Goal: Task Accomplishment & Management: Manage account settings

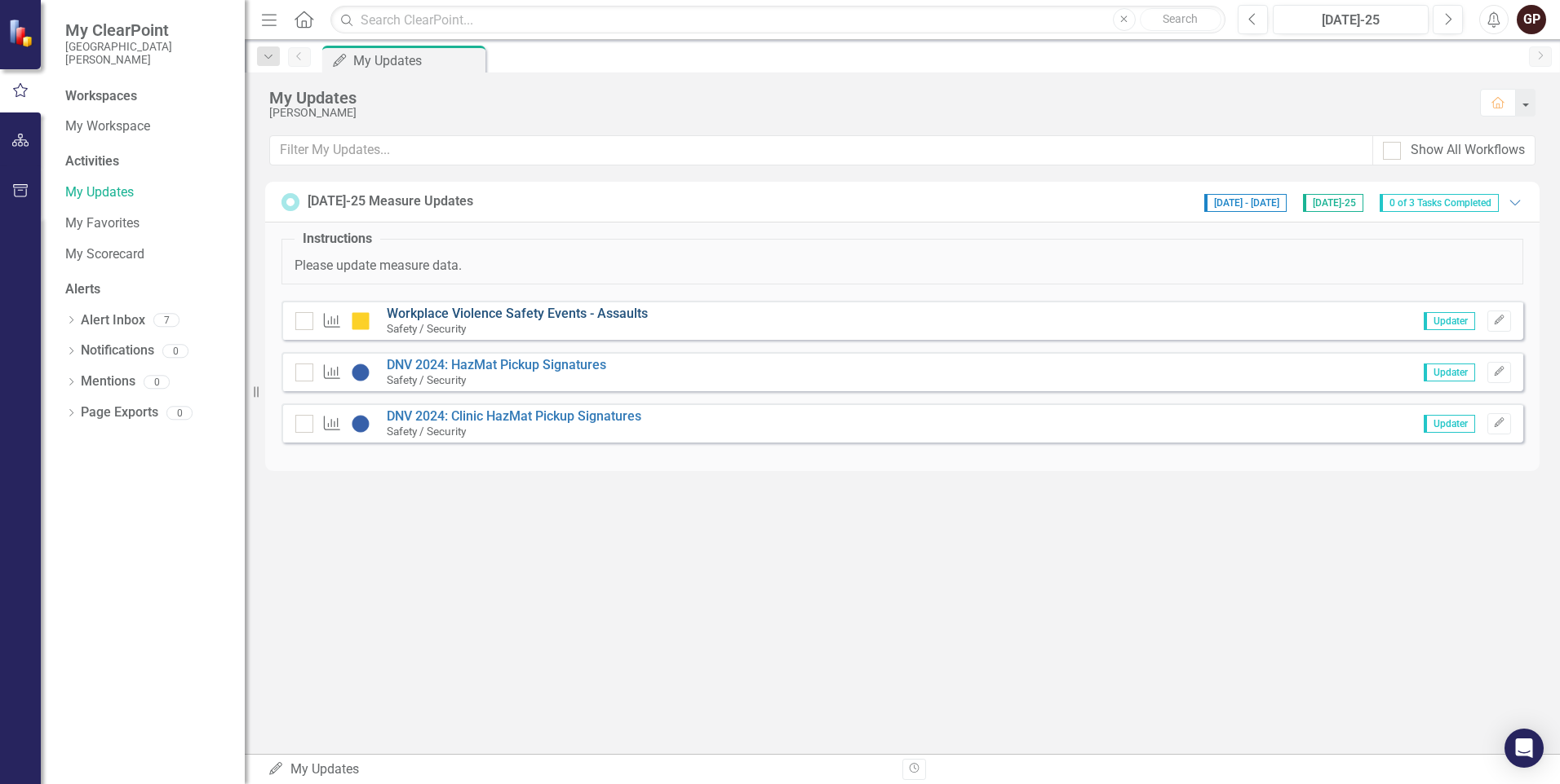
click at [613, 315] on link "Workplace Violence Safety Events - Assaults" at bounding box center [517, 314] width 261 height 16
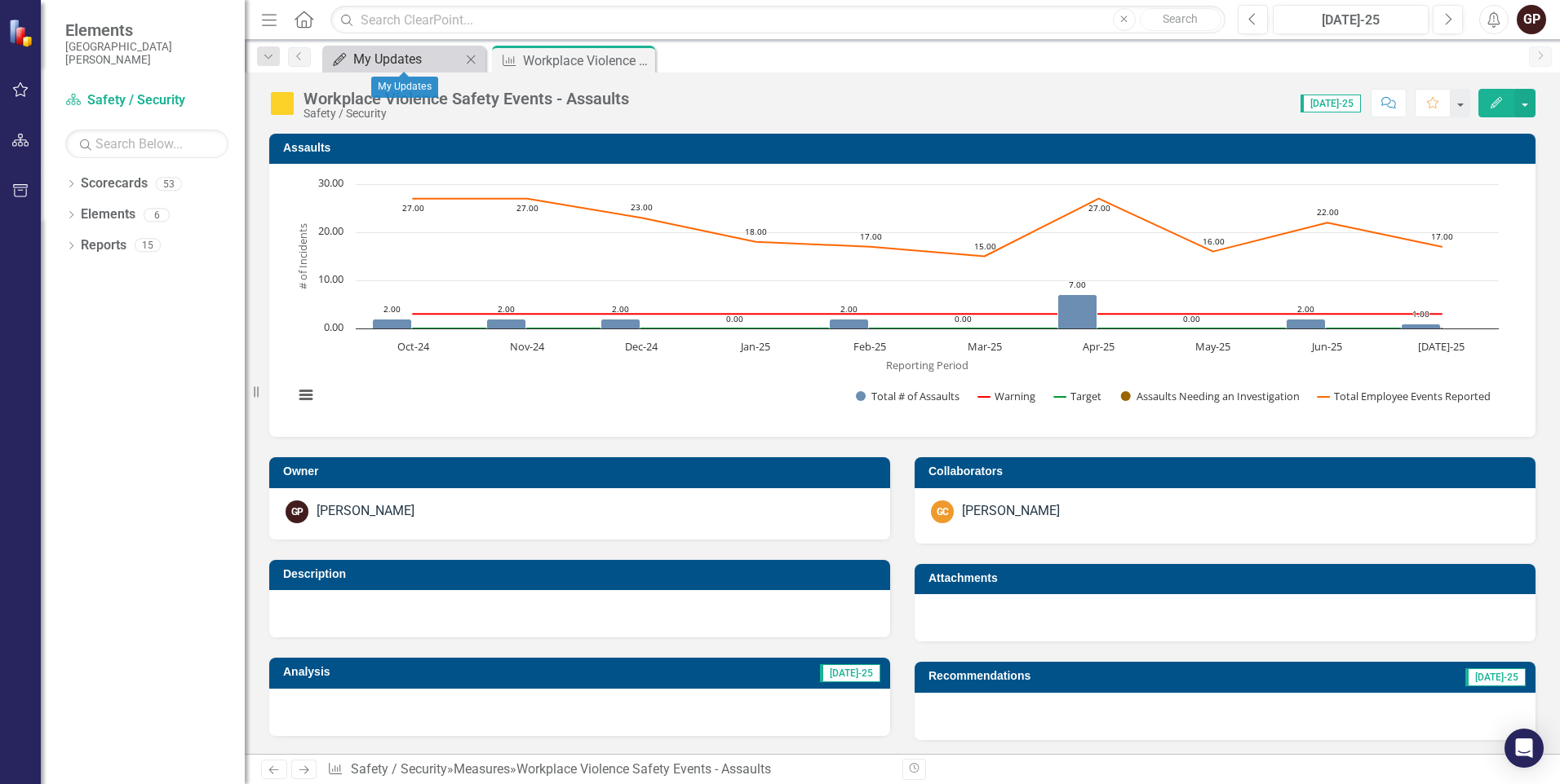
click at [402, 58] on div "My Updates" at bounding box center [407, 58] width 108 height 20
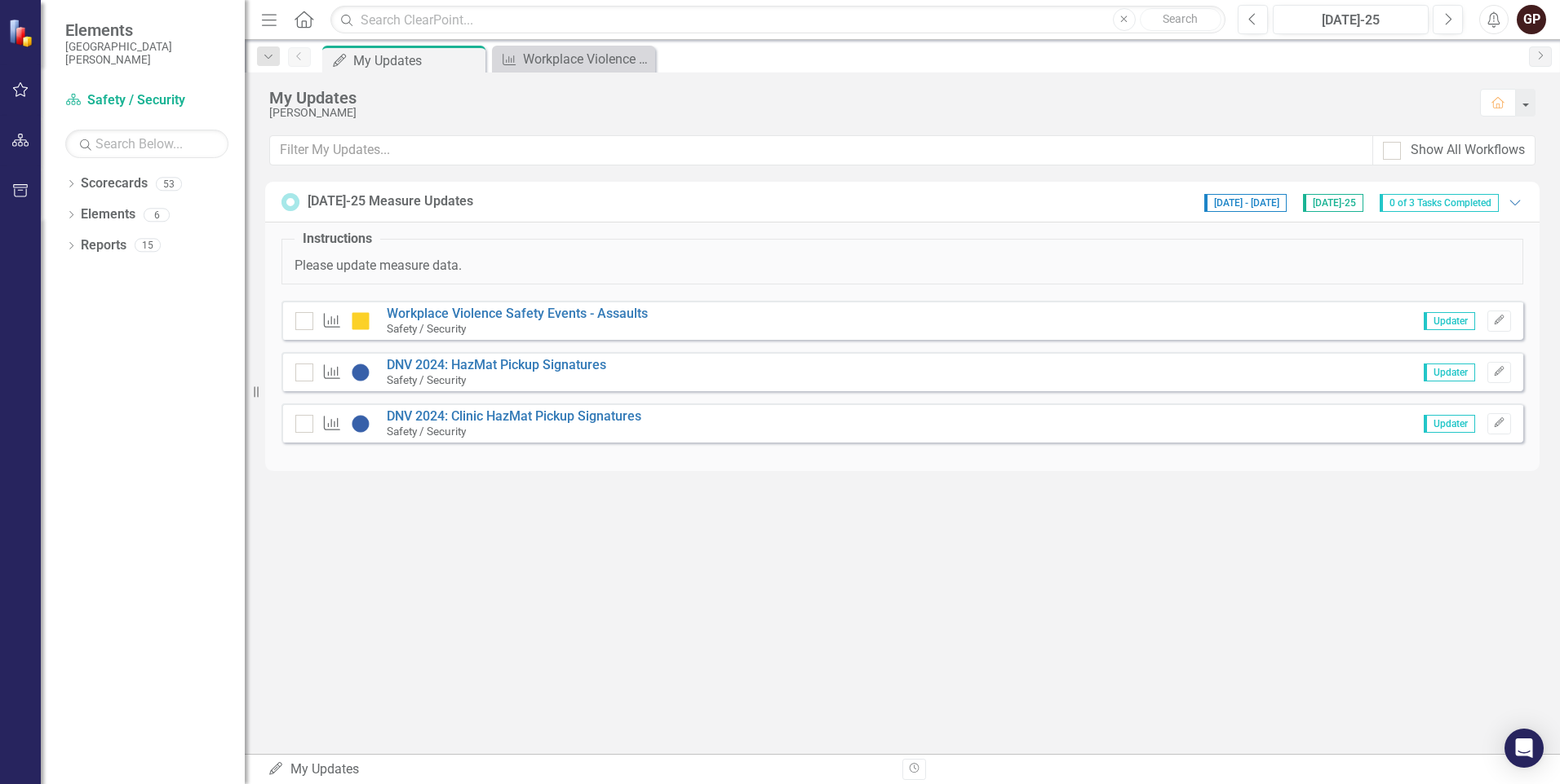
click at [437, 269] on p "Please update measure data." at bounding box center [903, 267] width 1216 height 19
click at [525, 151] on input "text" at bounding box center [822, 150] width 1103 height 30
click at [90, 216] on link "Elements" at bounding box center [108, 215] width 55 height 19
click at [83, 216] on link "Elements" at bounding box center [108, 215] width 55 height 19
click at [155, 212] on div "6" at bounding box center [157, 215] width 26 height 14
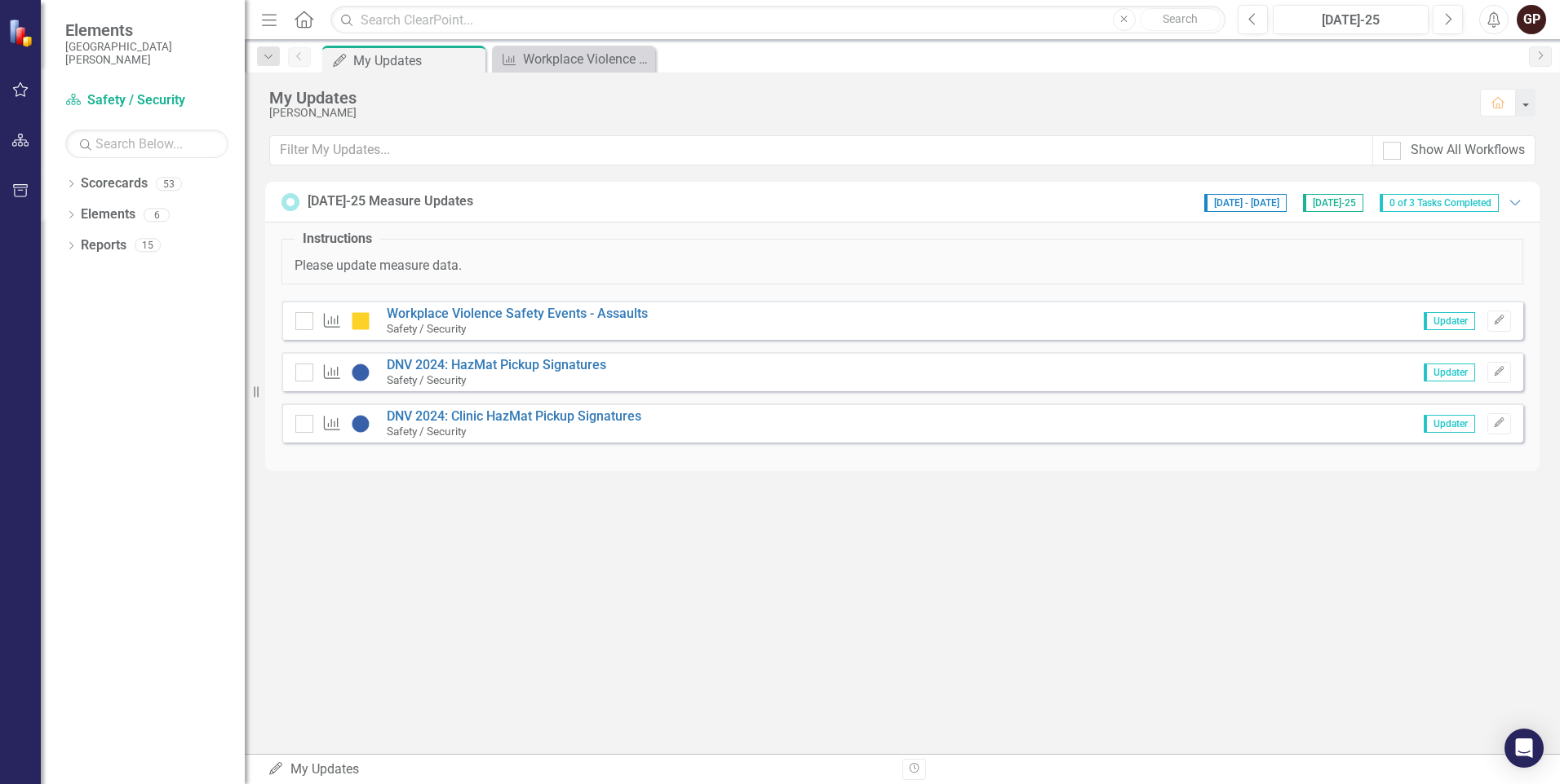
click at [446, 264] on p "Please update measure data." at bounding box center [903, 267] width 1216 height 19
click at [1438, 204] on span "0 of 3 Tasks Completed" at bounding box center [1438, 203] width 119 height 18
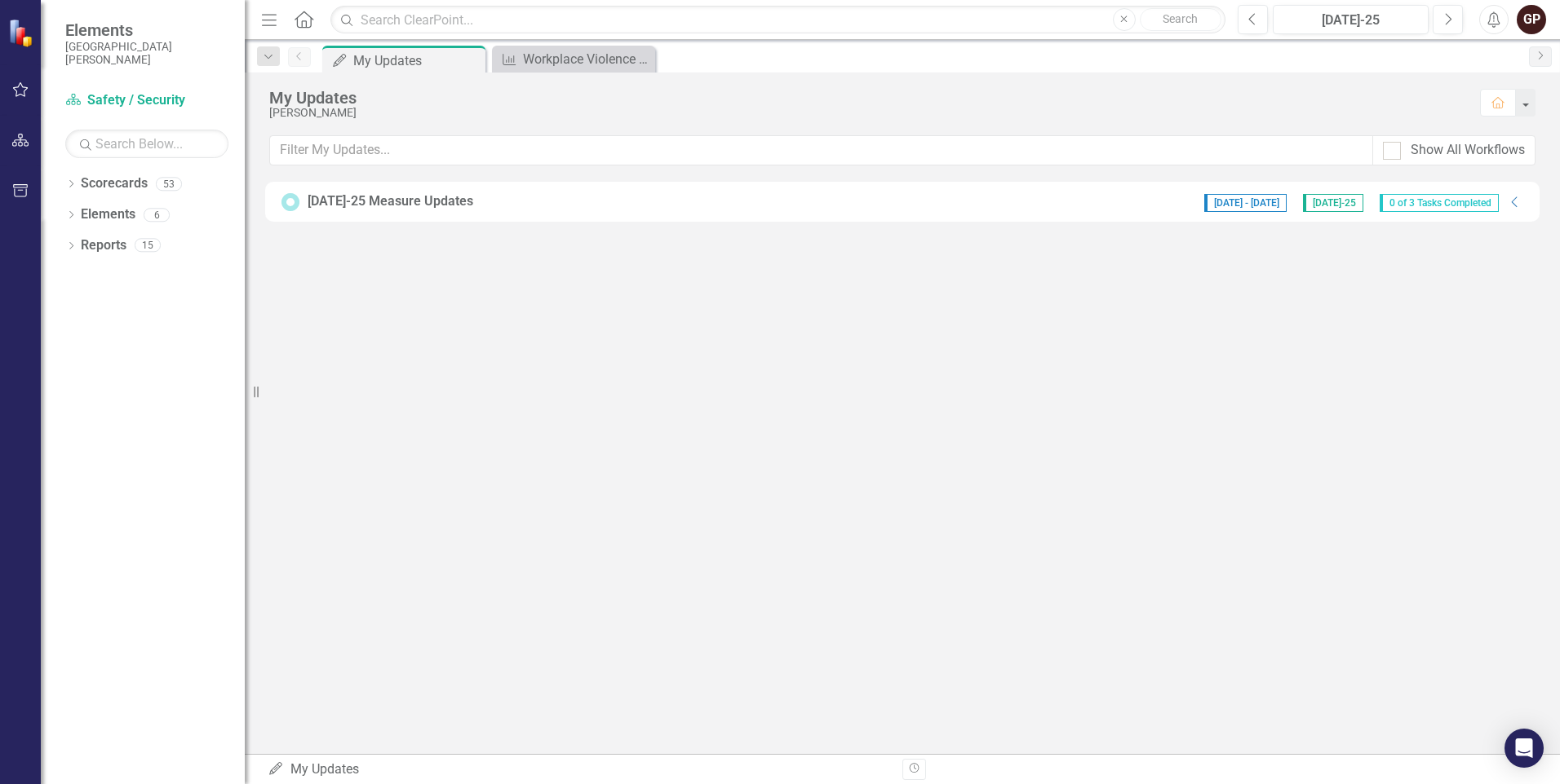
click at [1438, 204] on span "0 of 3 Tasks Completed" at bounding box center [1438, 203] width 119 height 18
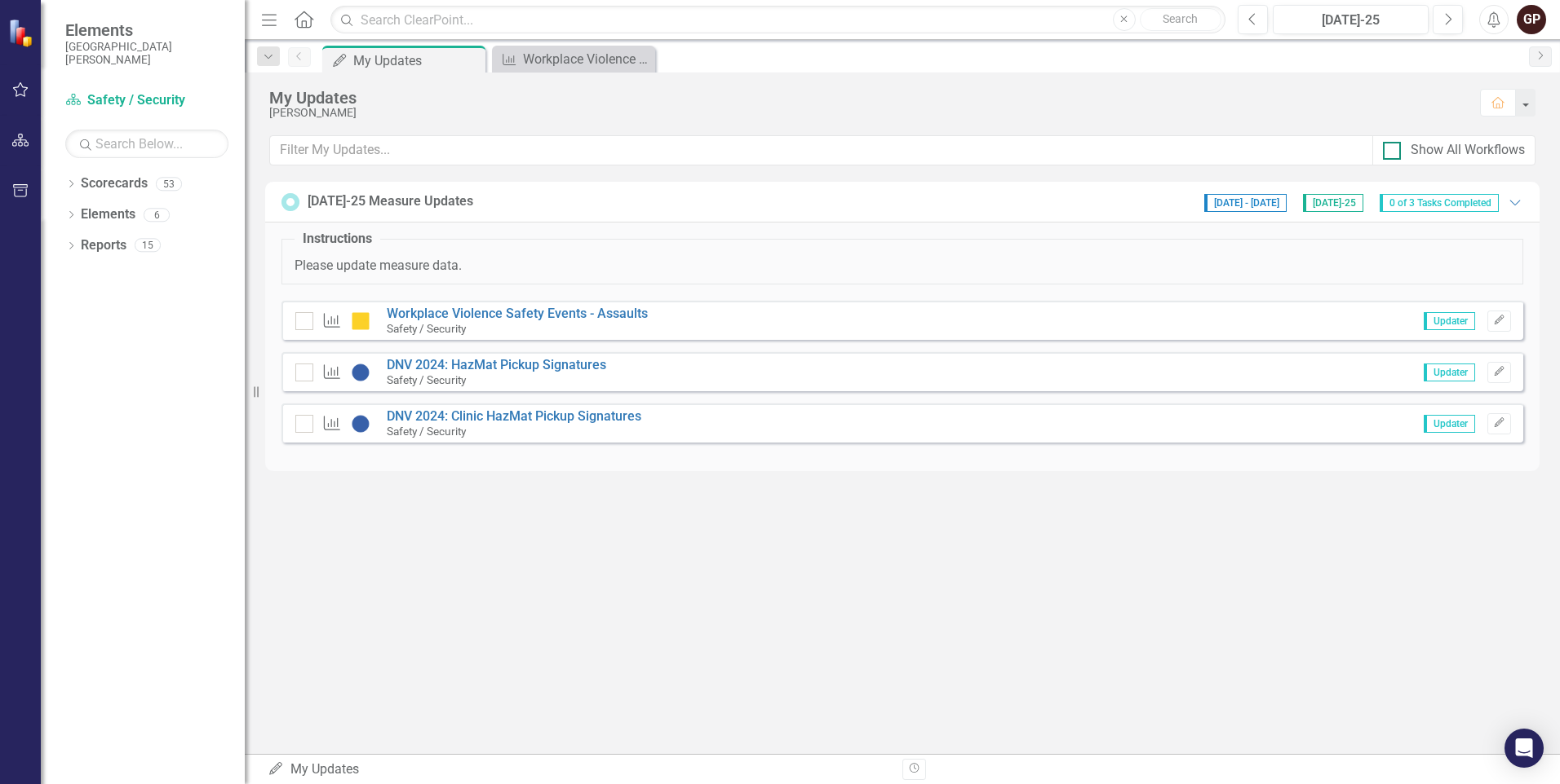
click at [1390, 148] on input "Show All Workflows" at bounding box center [1388, 147] width 10 height 10
checkbox input "true"
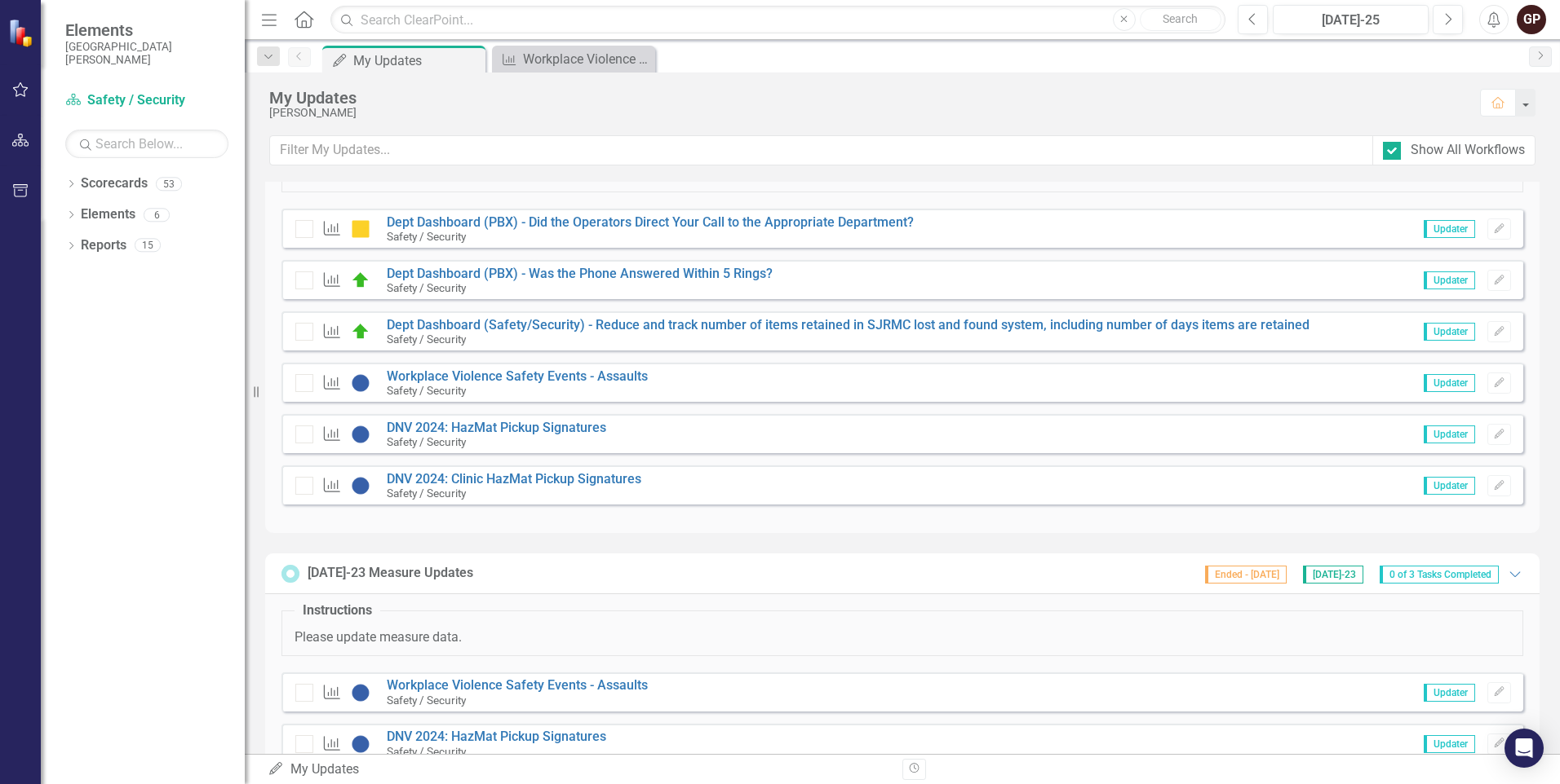
scroll to position [1712, 0]
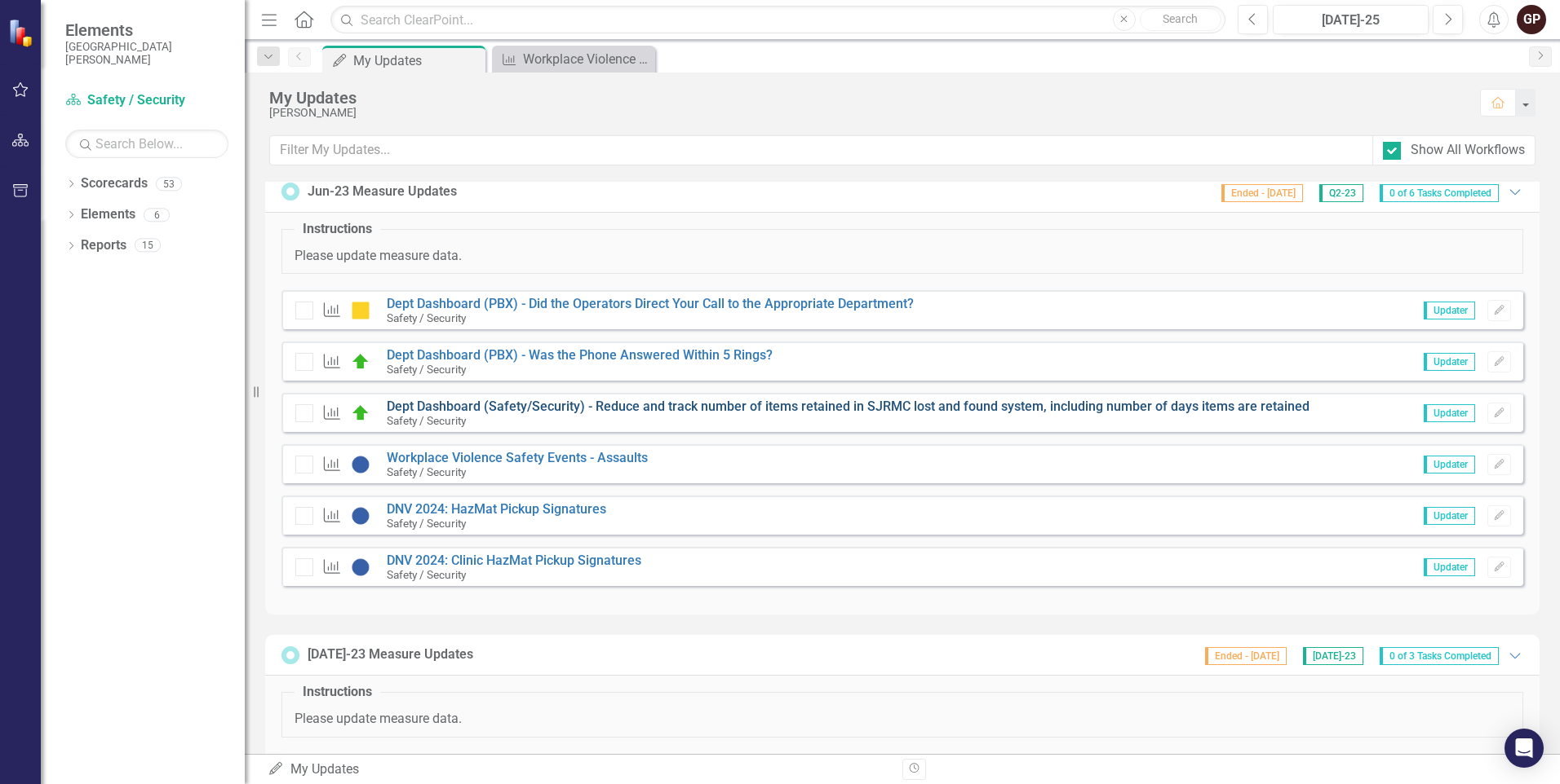
click at [598, 410] on link "Dept Dashboard (Safety/Security) - Reduce and track number of items retained in…" at bounding box center [848, 407] width 923 height 16
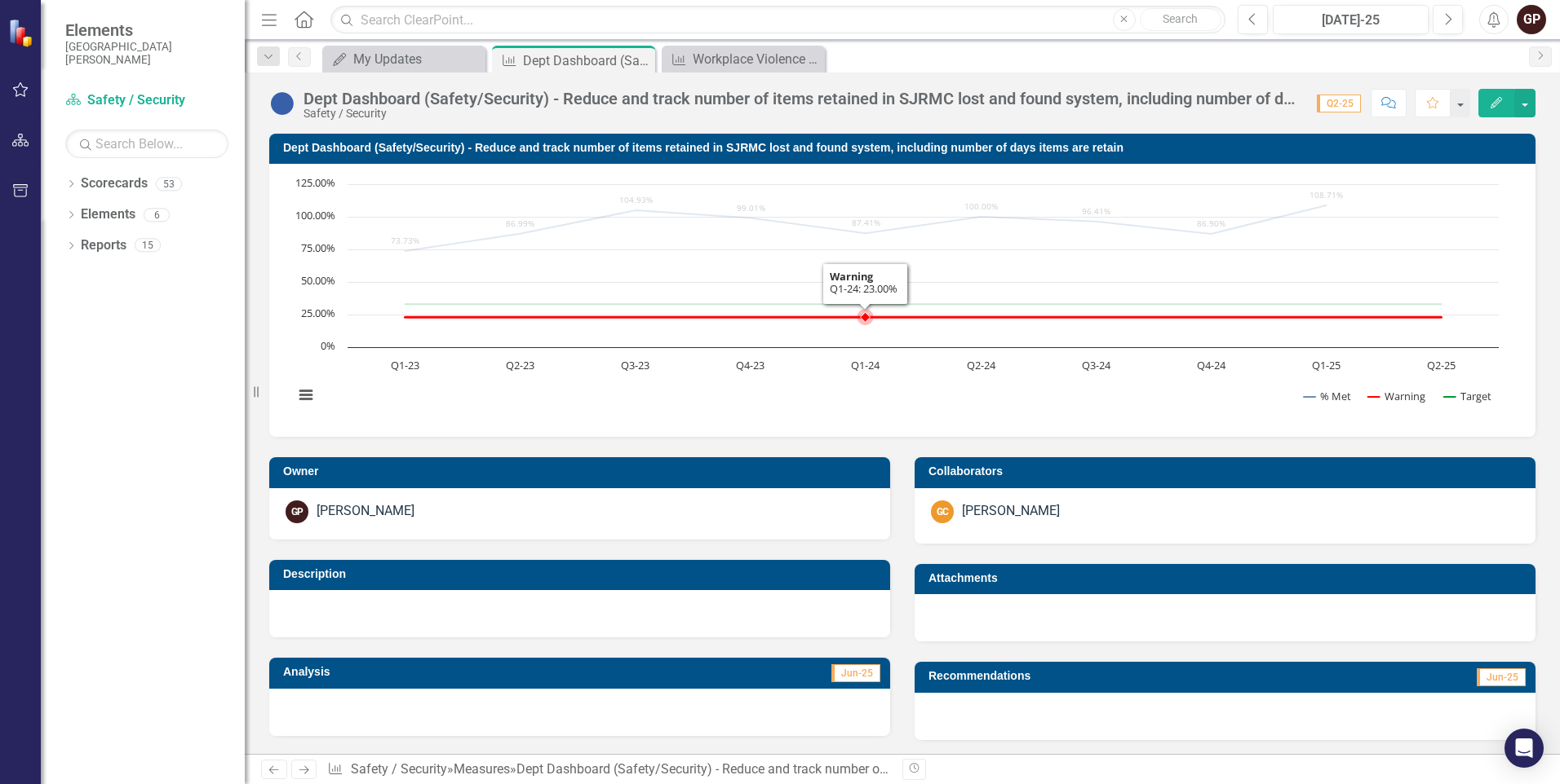
scroll to position [335, 0]
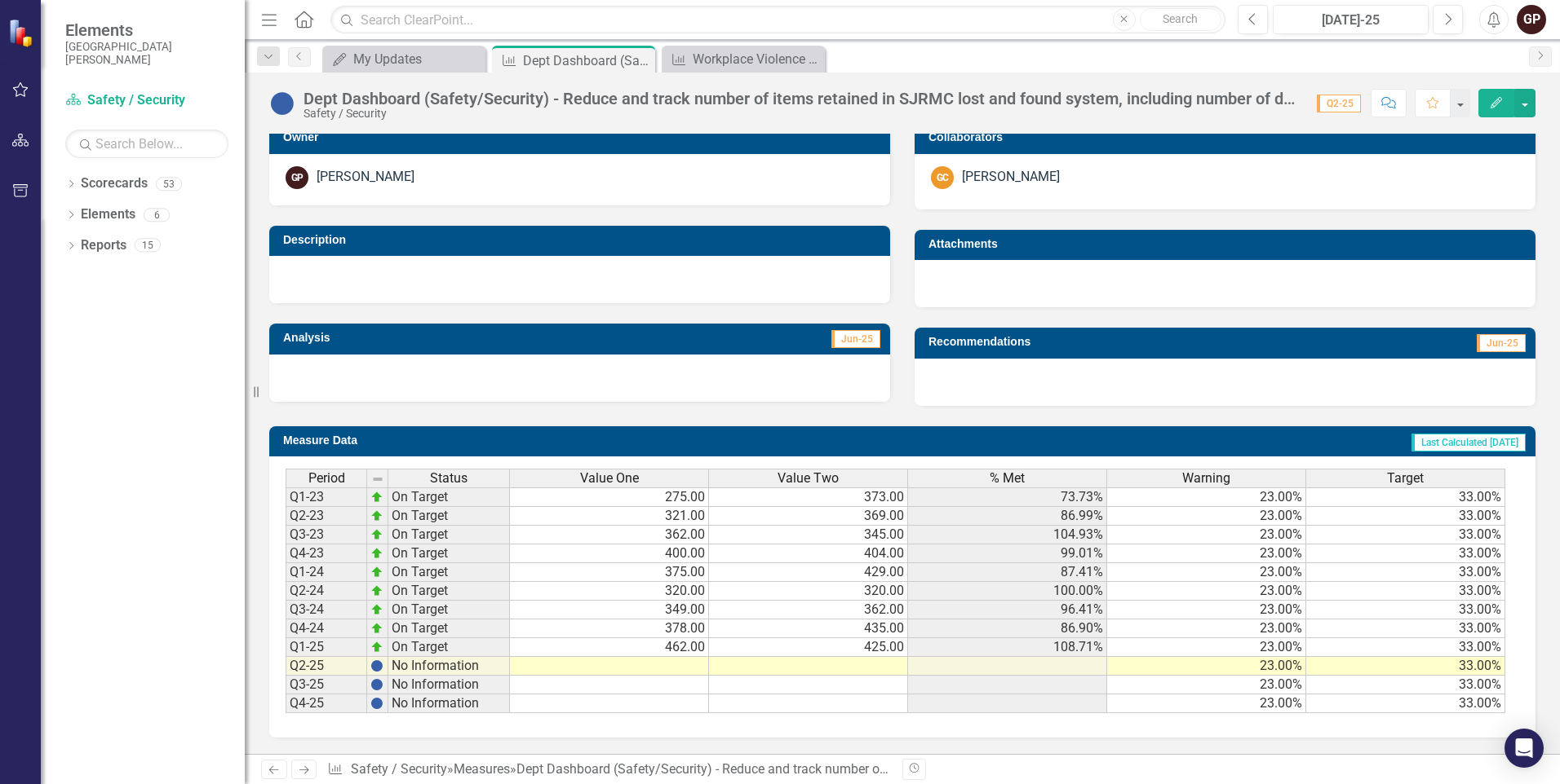
click at [680, 648] on td "462.00" at bounding box center [609, 648] width 199 height 19
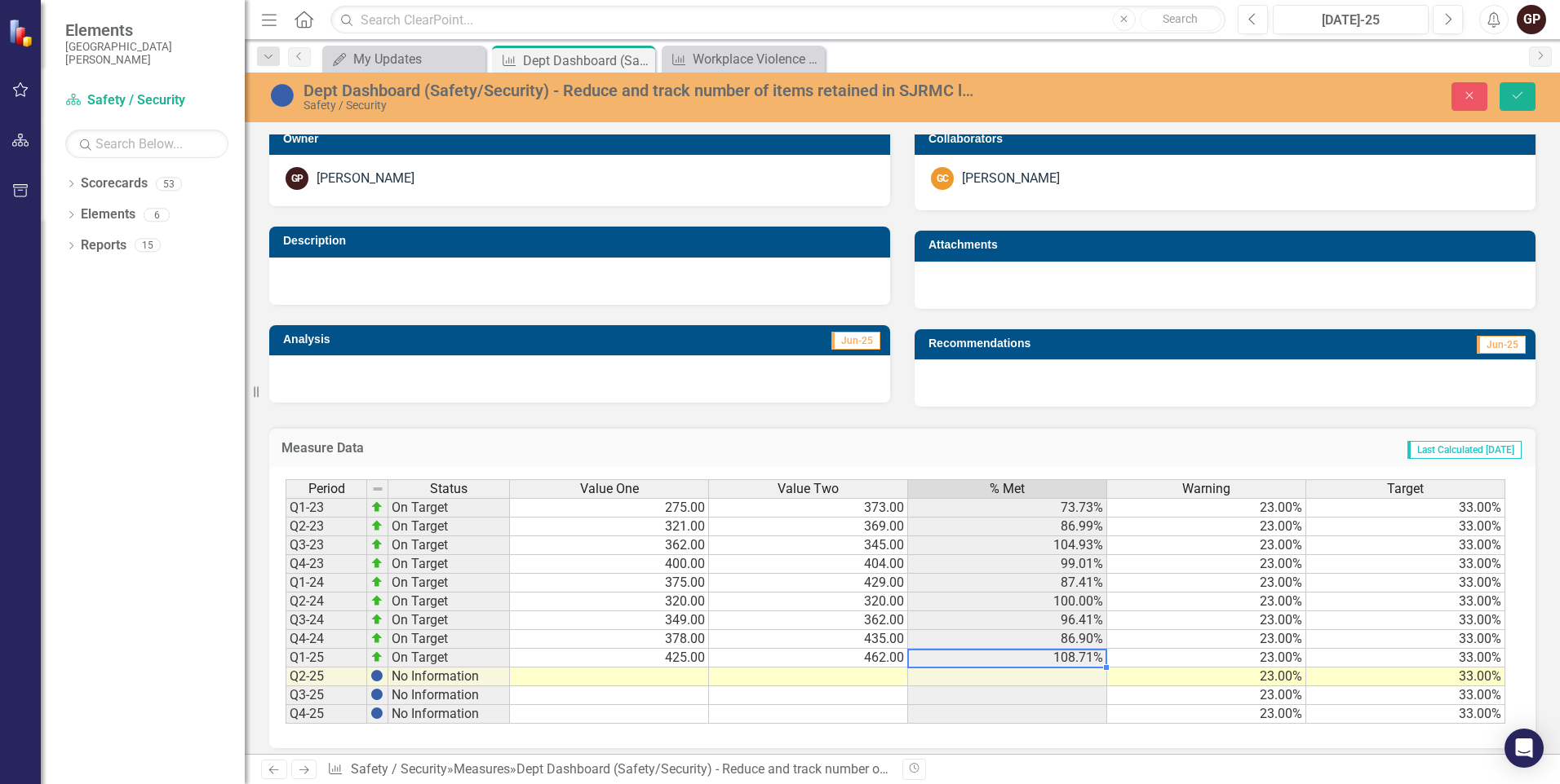
type textarea "462"
click at [285, 704] on div "Period Status Value One Value Two % Met Warning Target Q1-23 On Target 275.00 3…" at bounding box center [285, 601] width 0 height 244
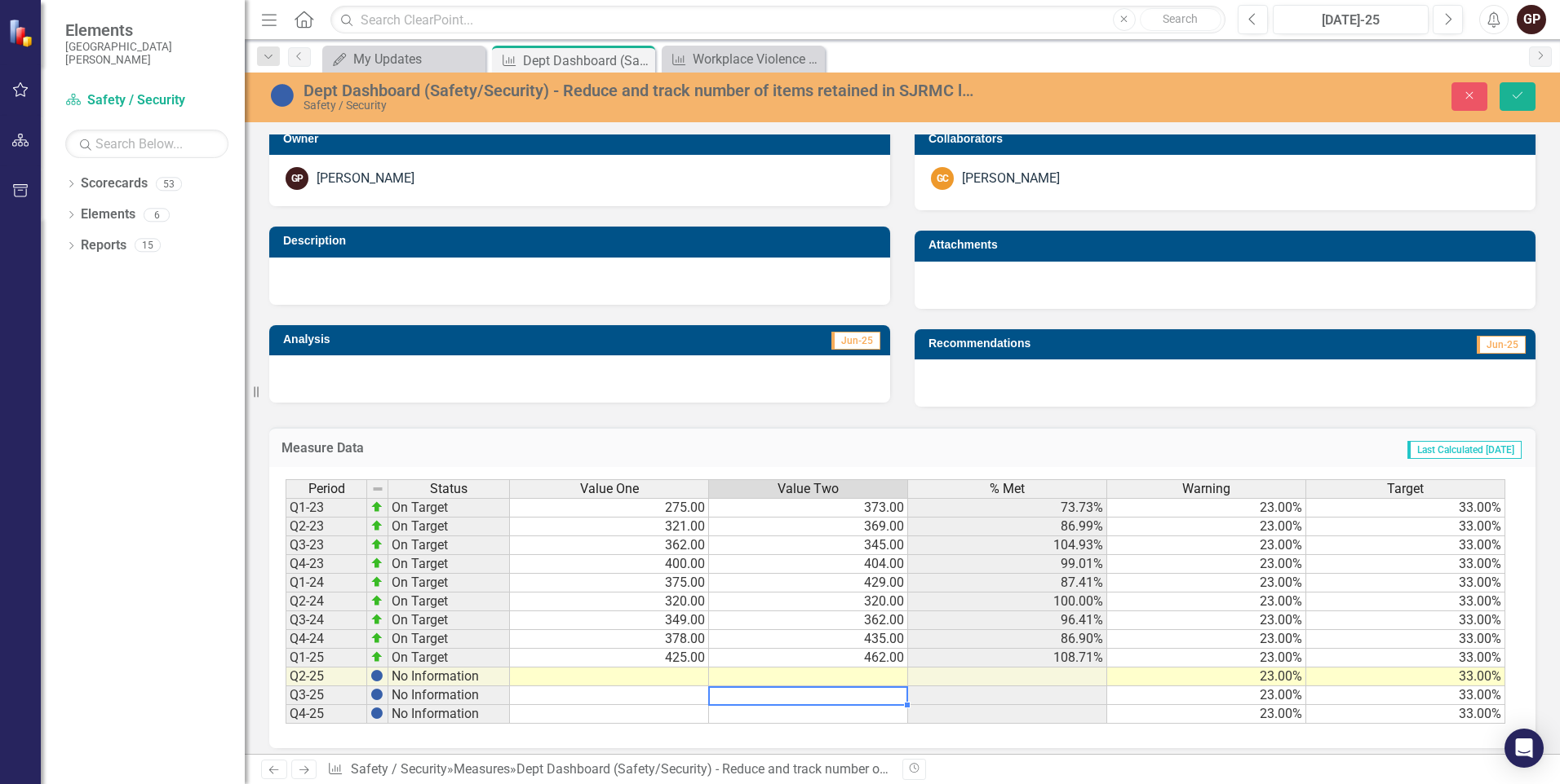
click at [1446, 452] on span "Last Calculated [DATE]" at bounding box center [1463, 450] width 114 height 18
click at [1517, 83] on button "Save" at bounding box center [1517, 96] width 36 height 29
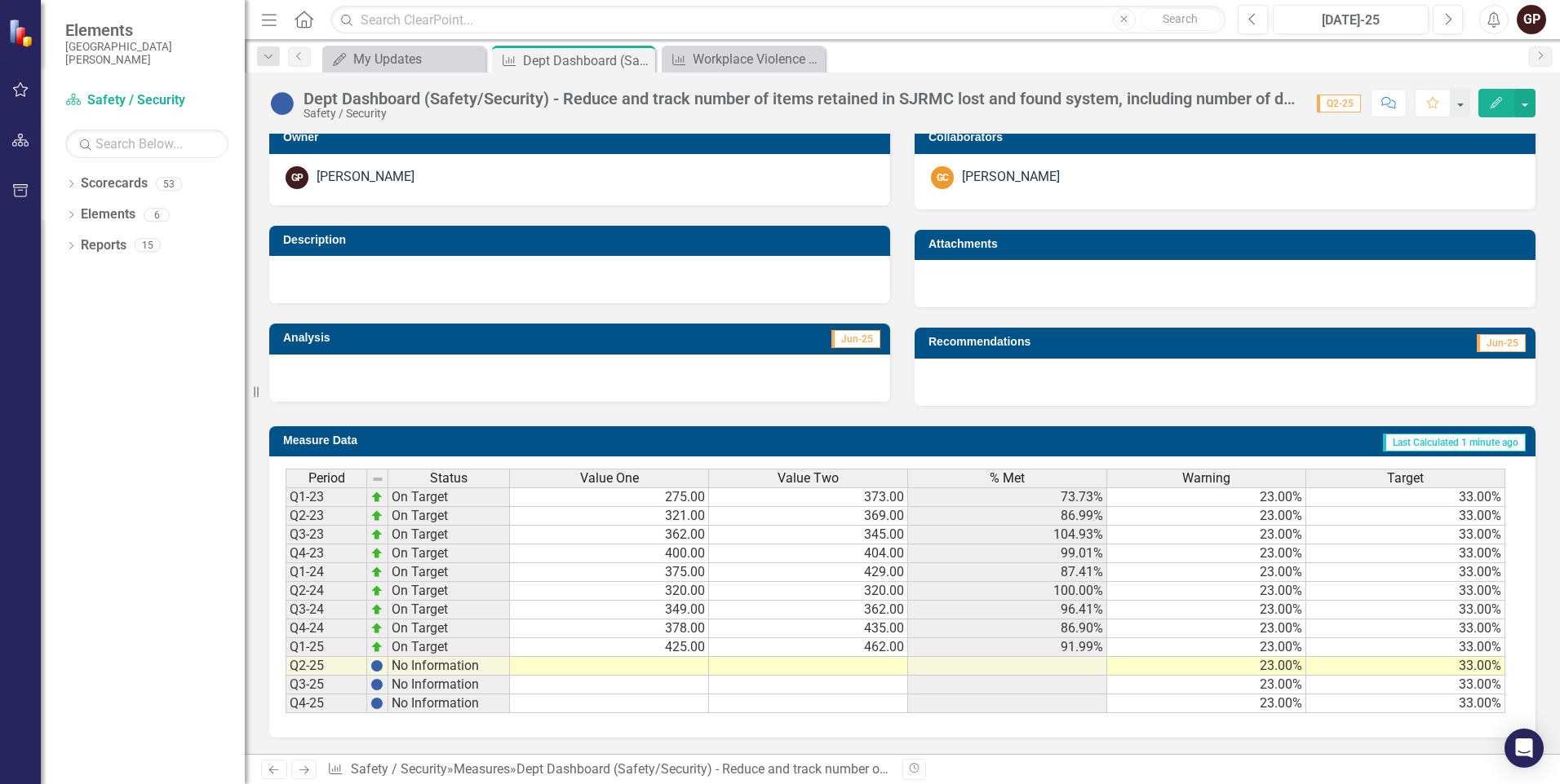
click at [863, 664] on td at bounding box center [808, 667] width 199 height 19
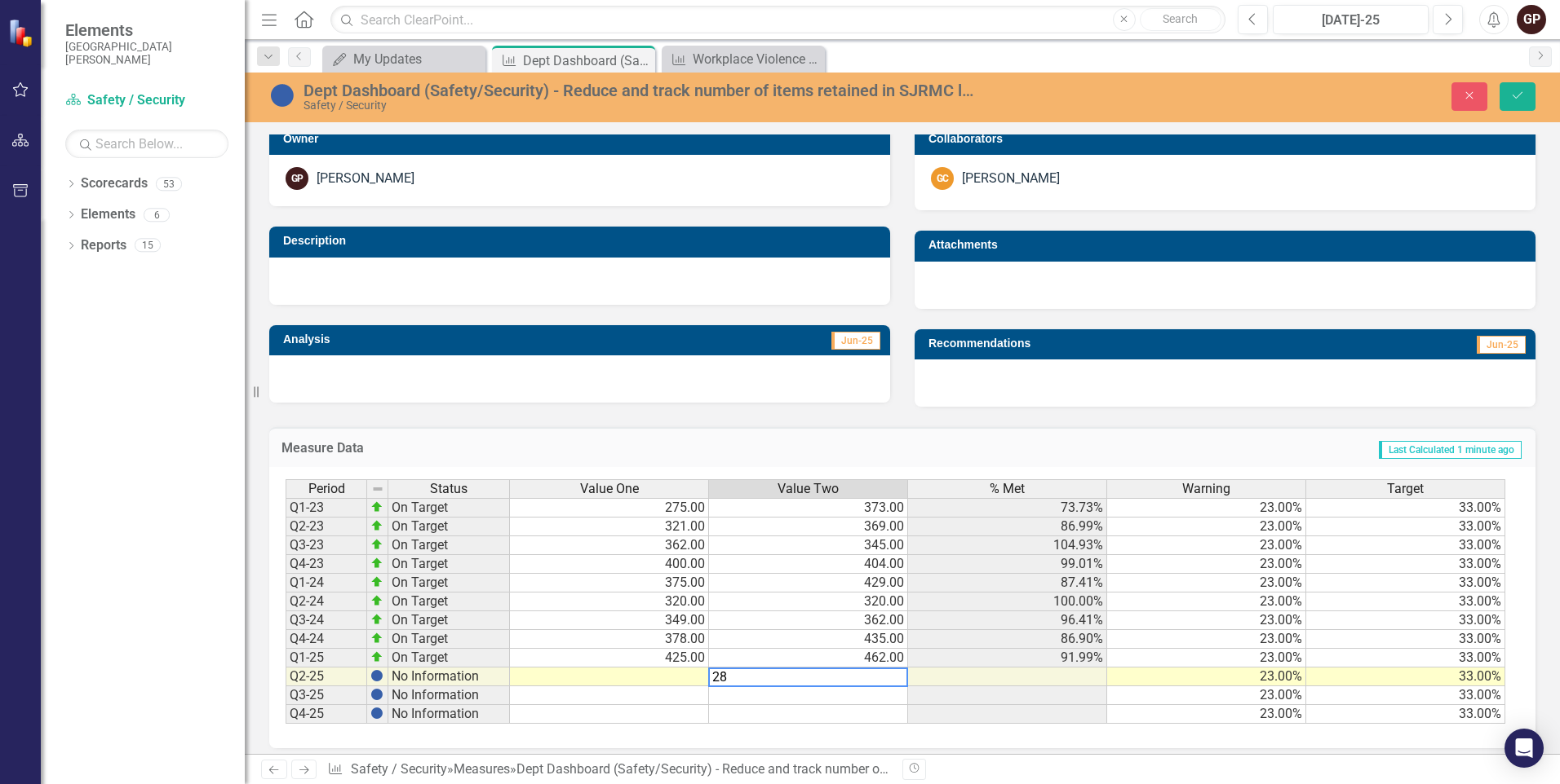
type textarea "2"
type textarea "384"
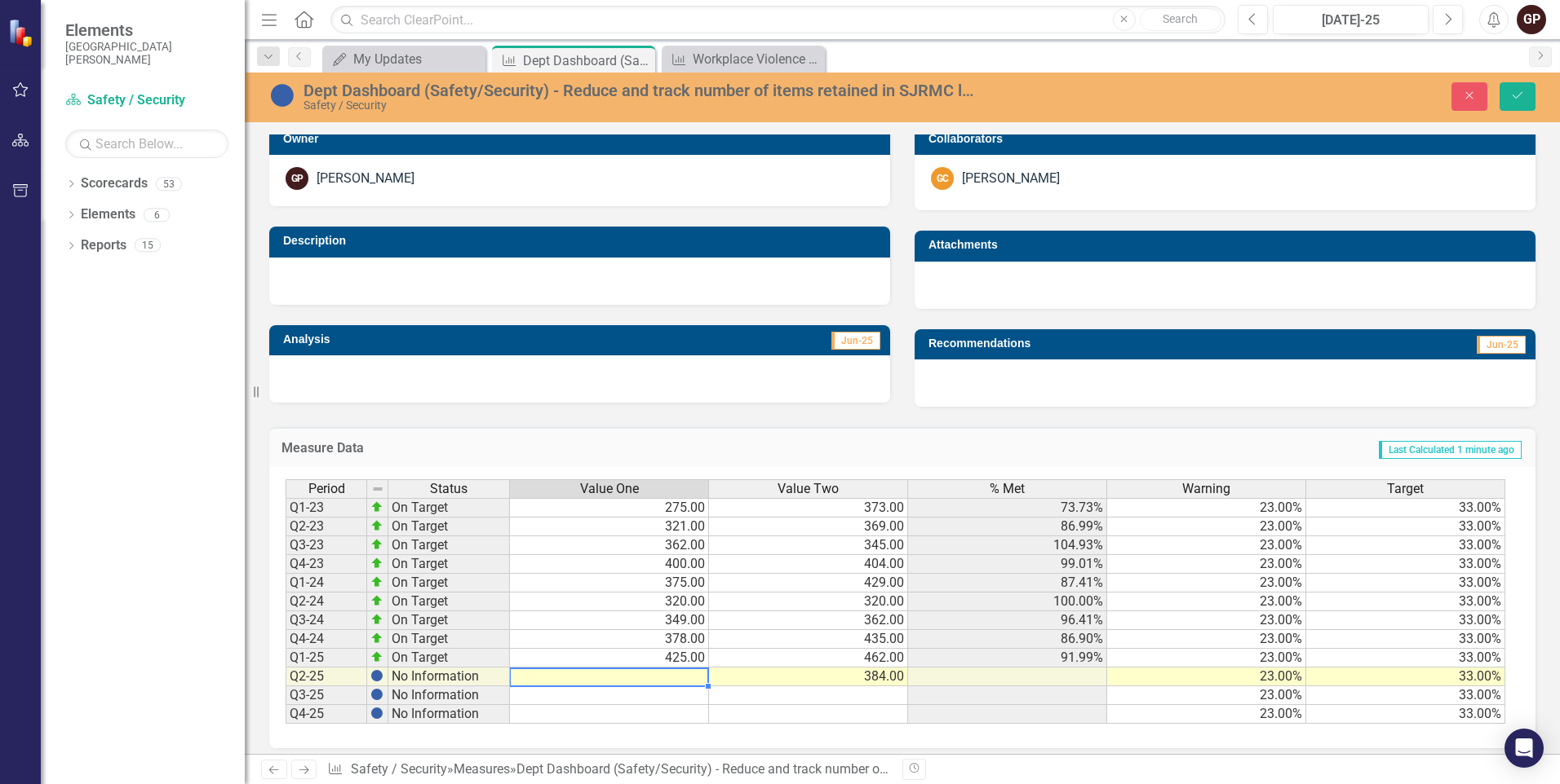
click at [671, 674] on td at bounding box center [609, 677] width 199 height 19
click at [670, 679] on td at bounding box center [609, 677] width 199 height 19
click at [673, 677] on td at bounding box center [609, 677] width 199 height 19
type textarea "476"
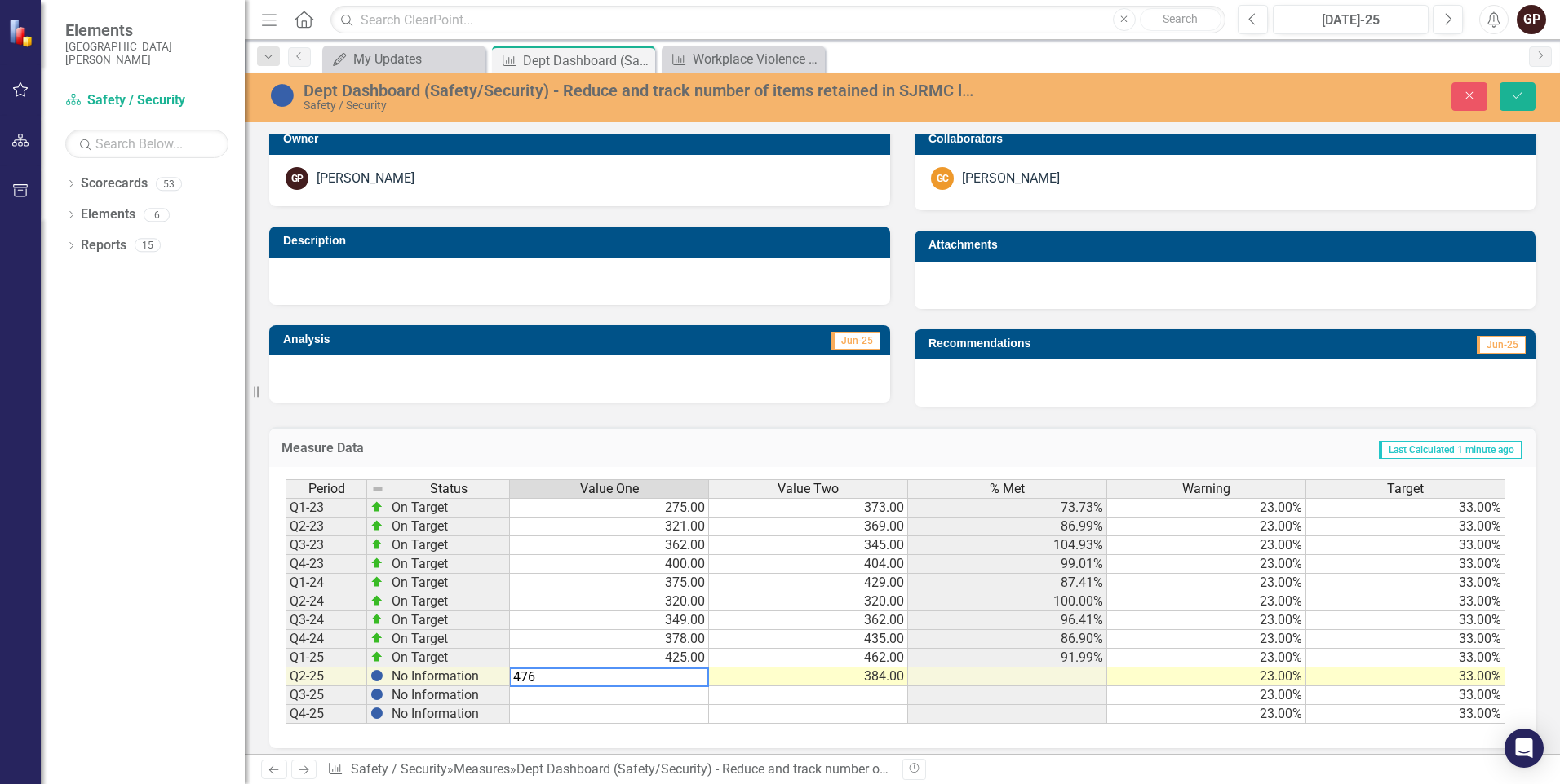
click at [758, 694] on td at bounding box center [808, 696] width 199 height 19
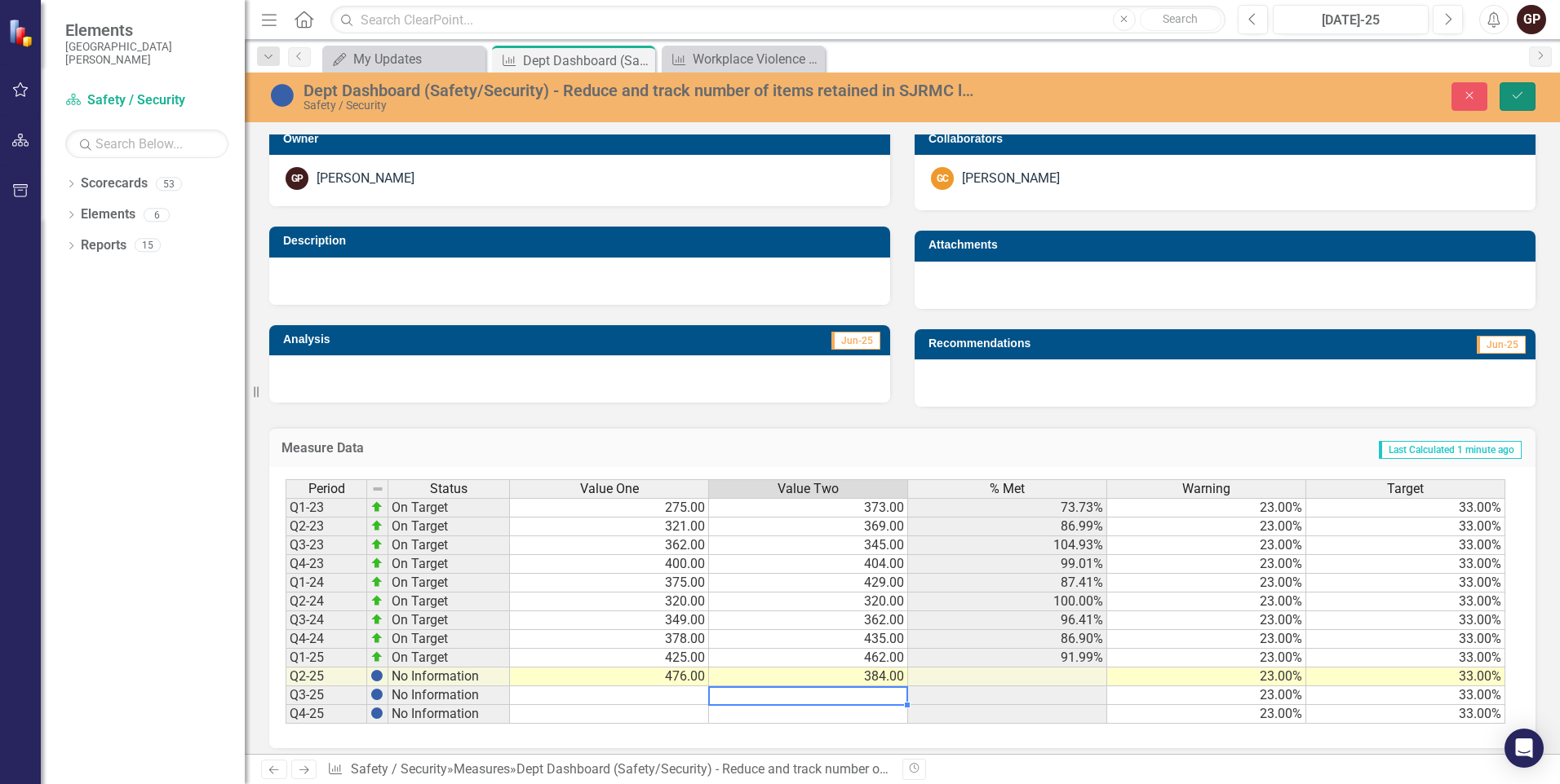
click at [1512, 90] on icon "Save" at bounding box center [1517, 95] width 15 height 11
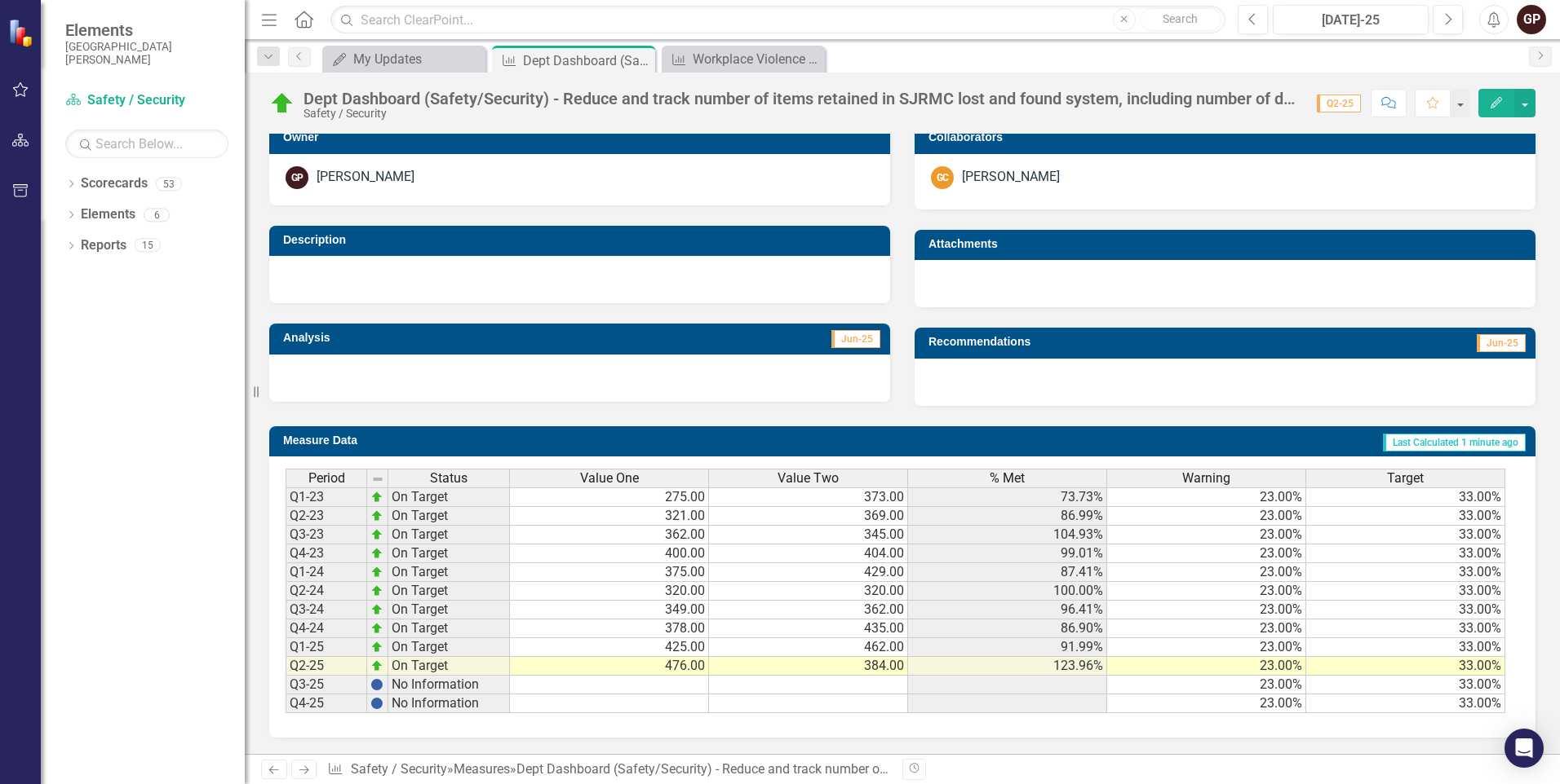
click at [672, 646] on td "425.00" at bounding box center [609, 648] width 199 height 19
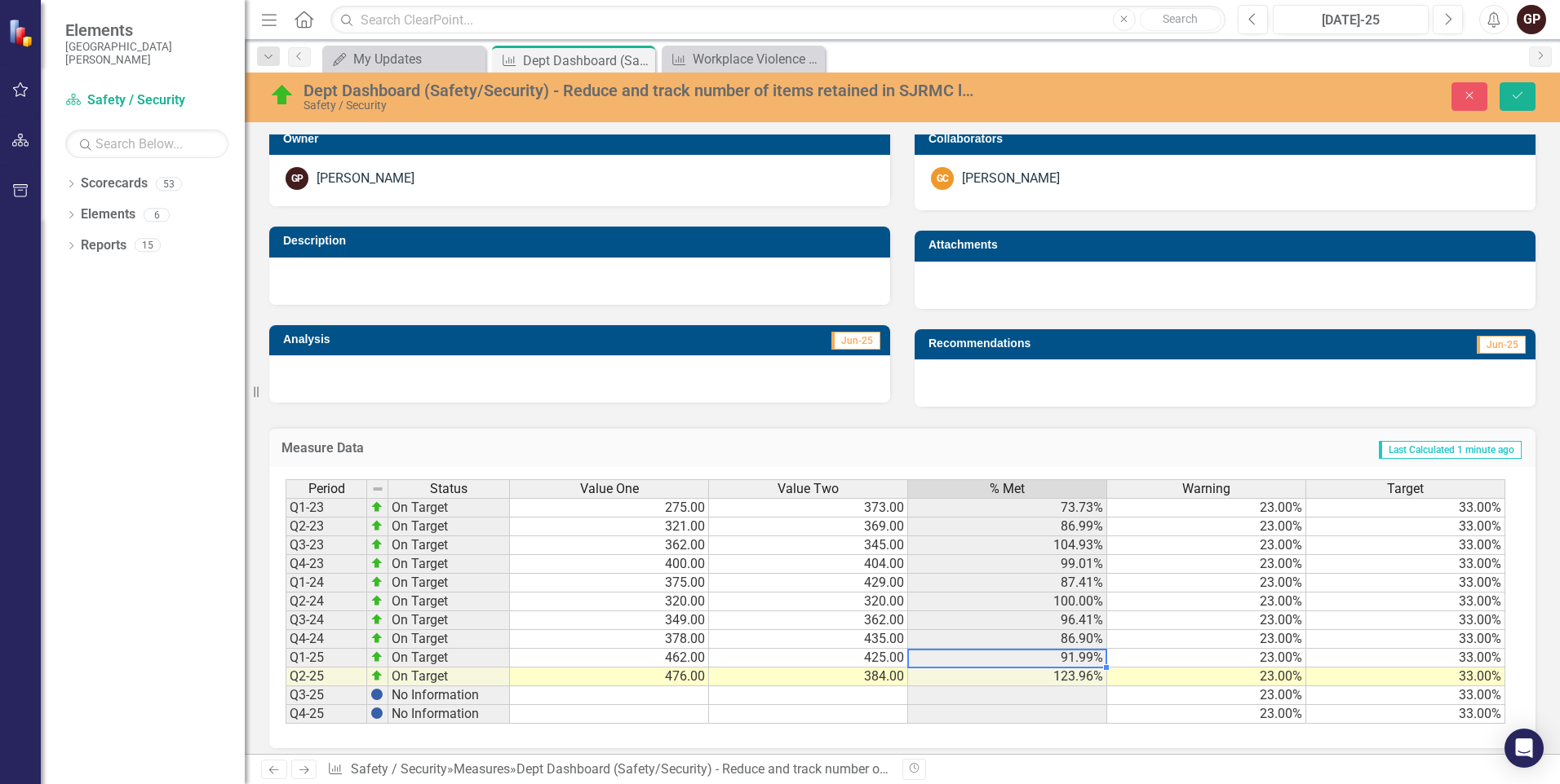
scroll to position [344, 0]
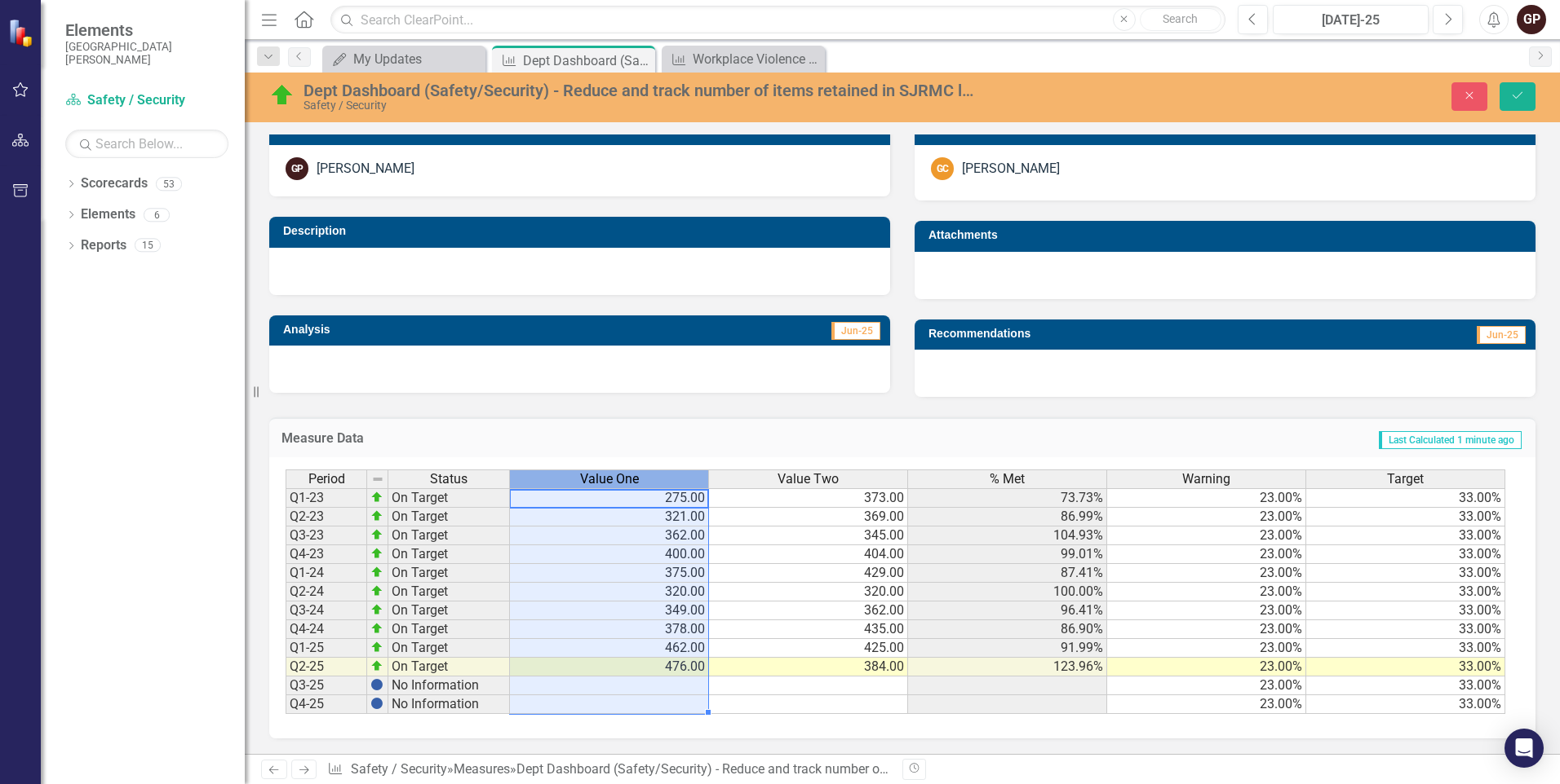
click at [601, 480] on span "Value One" at bounding box center [610, 479] width 59 height 15
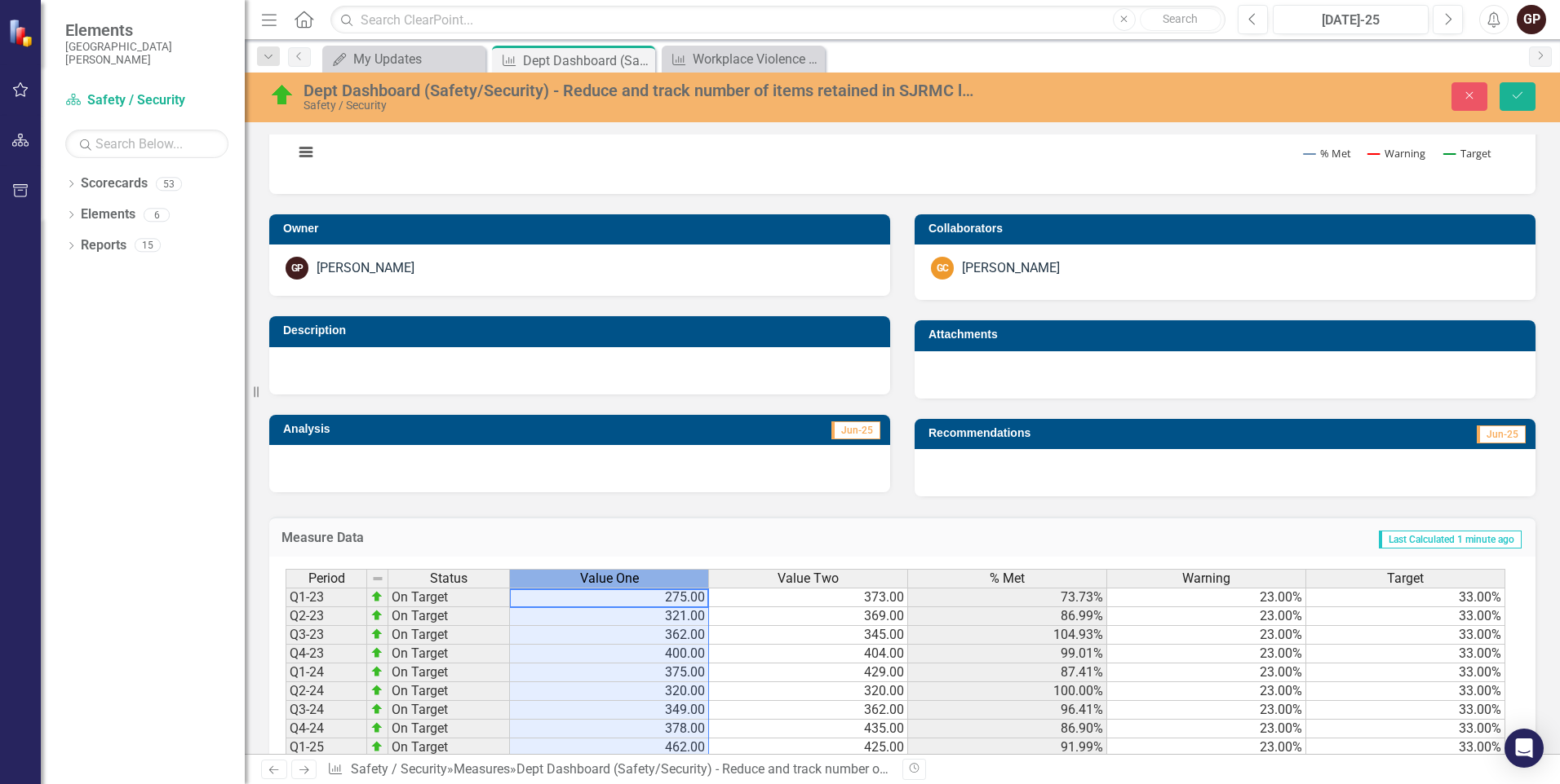
scroll to position [326, 0]
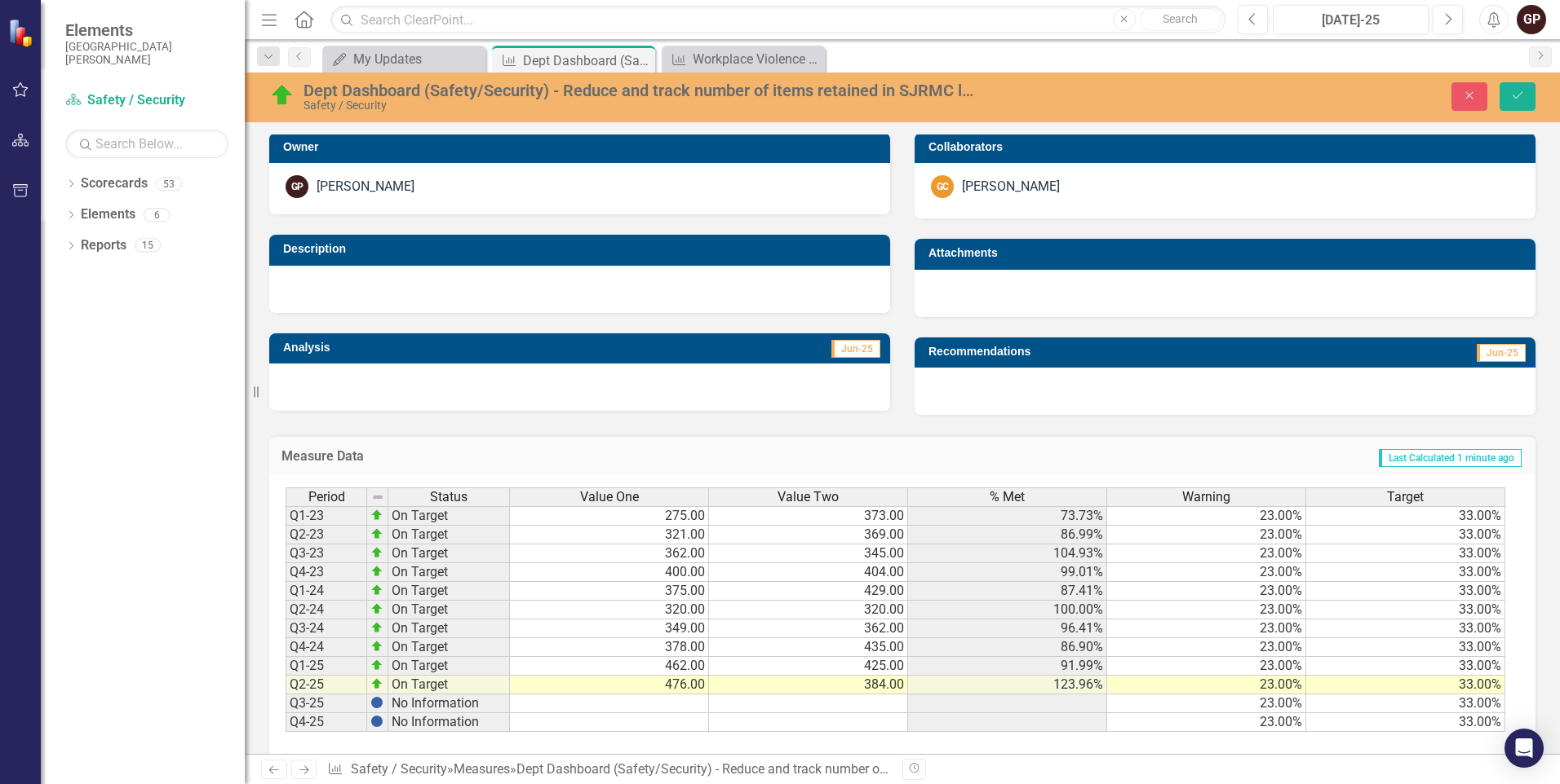
click at [714, 429] on div "Measure Data Last Calculated 1 minute ago Period Status Value One Value Two % M…" at bounding box center [903, 585] width 1290 height 342
click at [684, 685] on td "476.00" at bounding box center [609, 686] width 199 height 19
type textarea "476"
click at [1519, 94] on icon "Save" at bounding box center [1517, 95] width 15 height 11
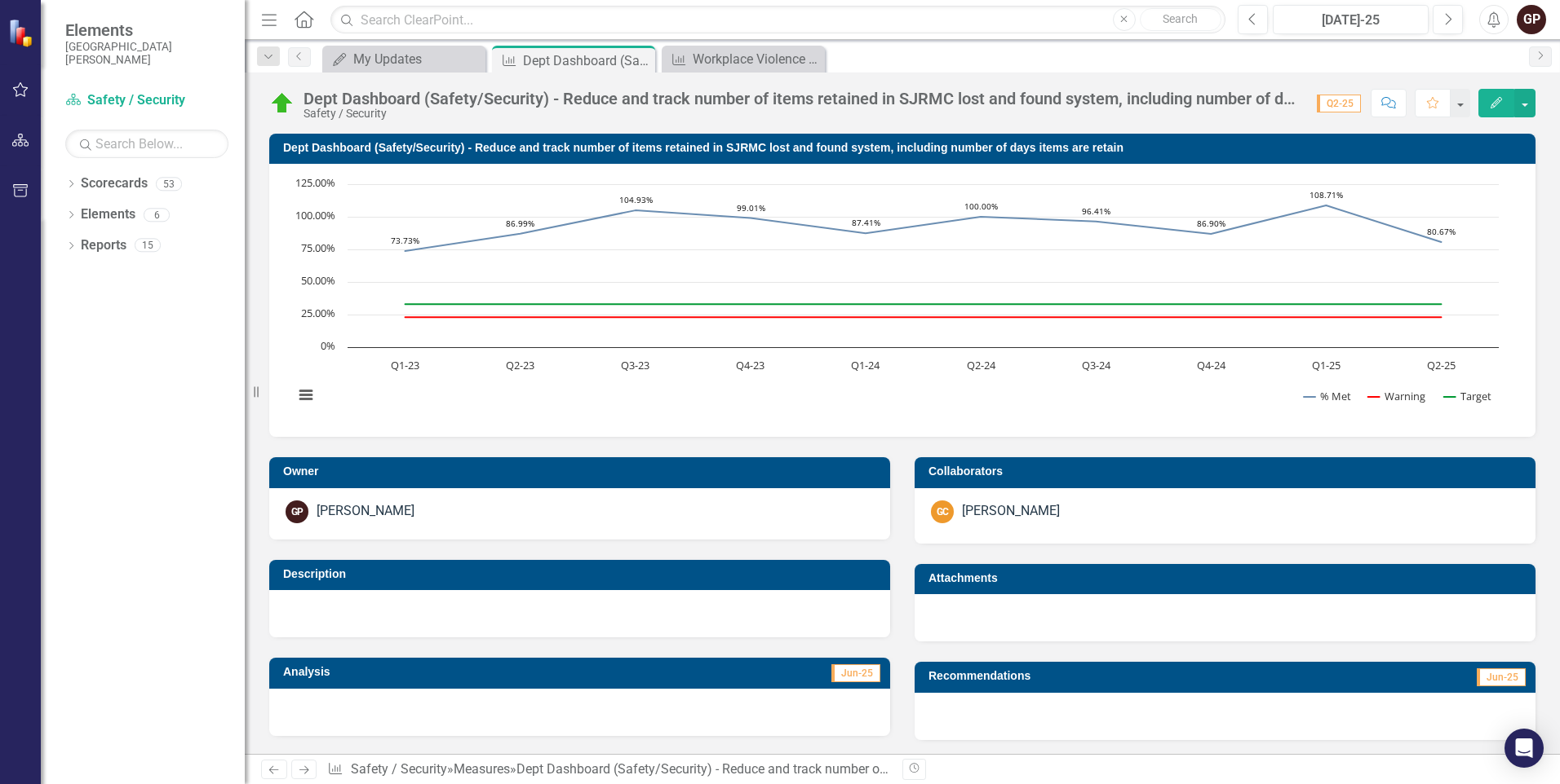
scroll to position [335, 0]
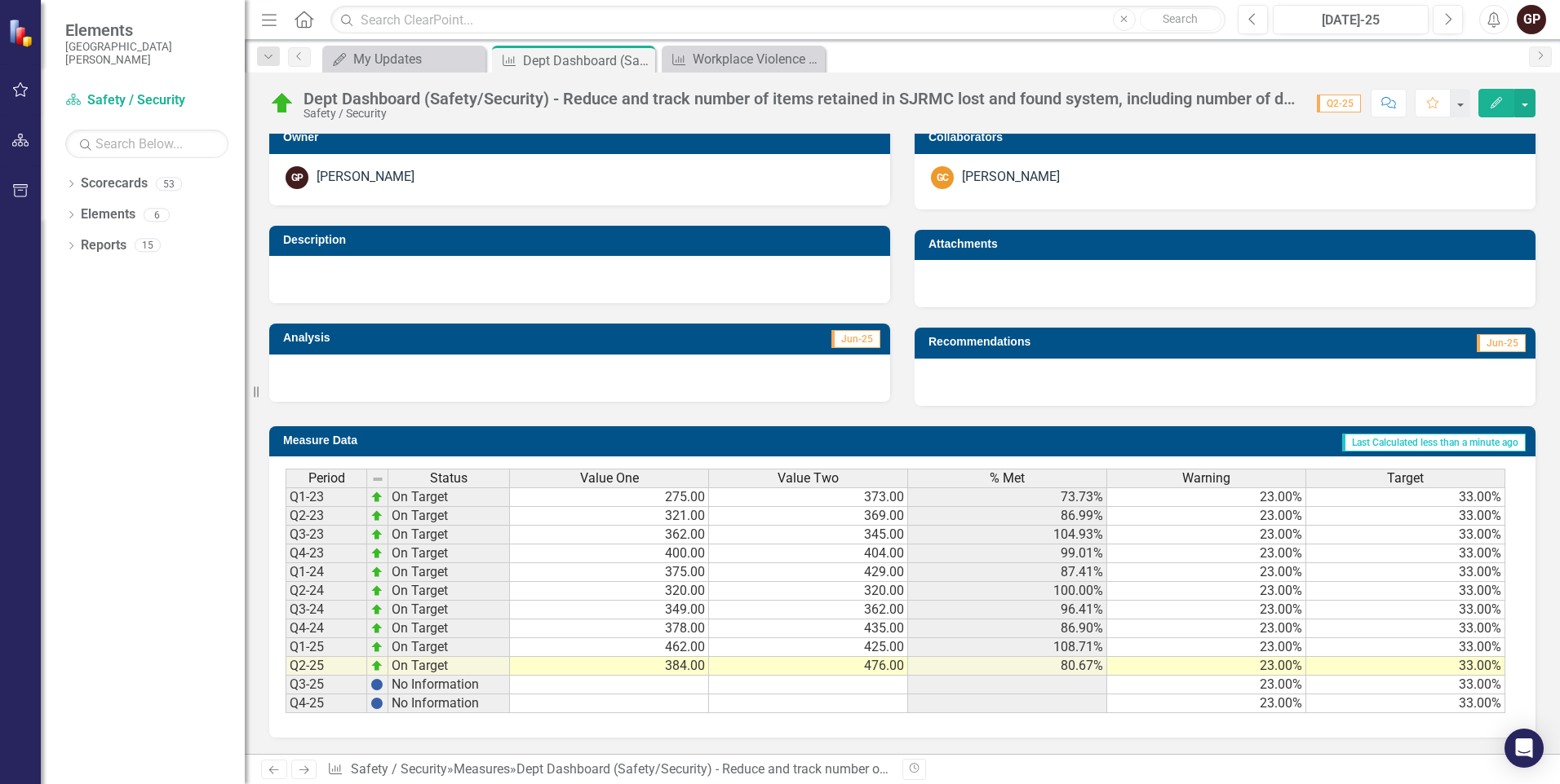
click at [285, 655] on div "Period Status Value One Value Two % Met Warning Target Q1-23 On Target 275.00 3…" at bounding box center [285, 590] width 0 height 244
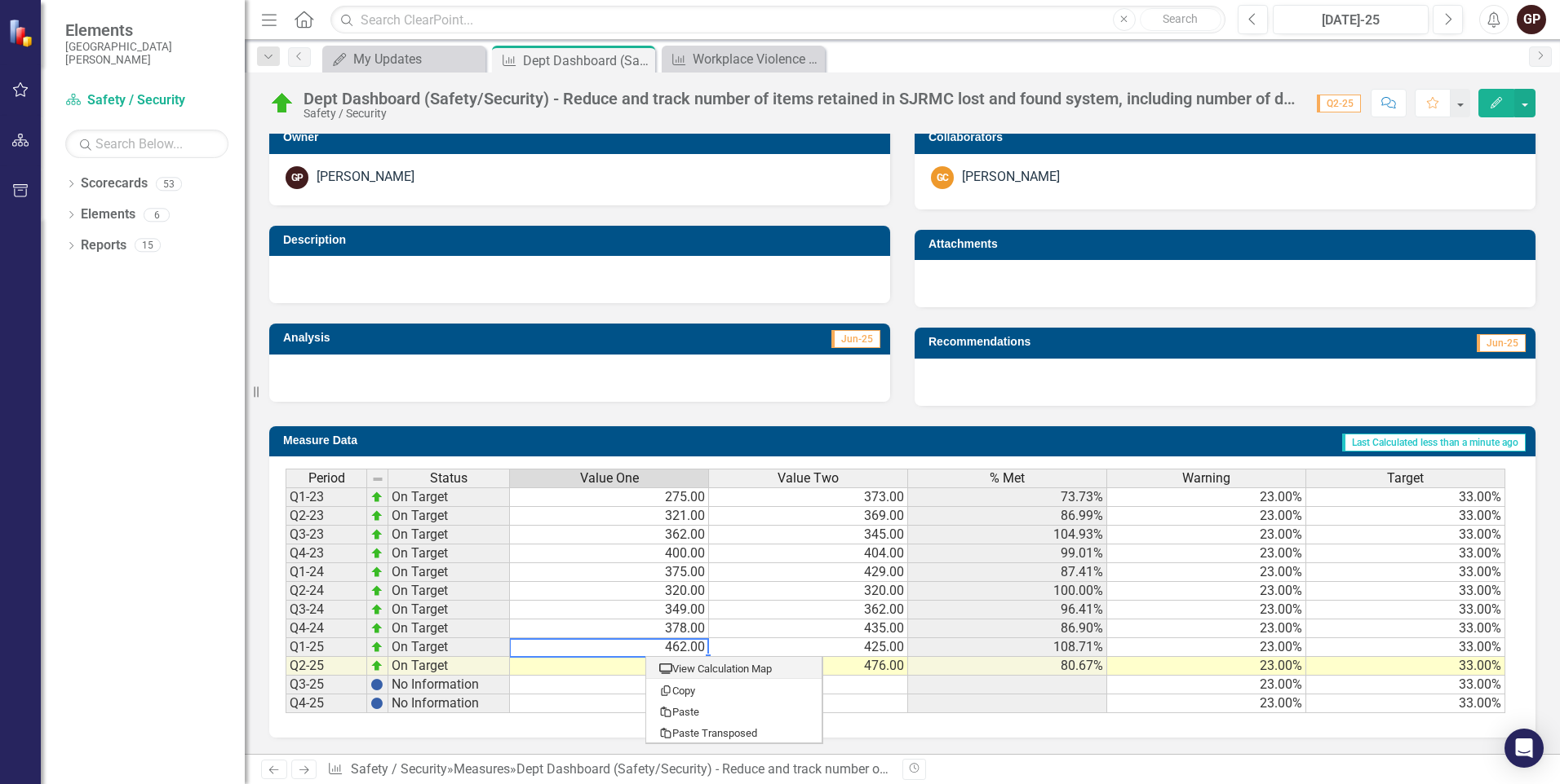
click at [618, 650] on td "462.00" at bounding box center [609, 648] width 199 height 19
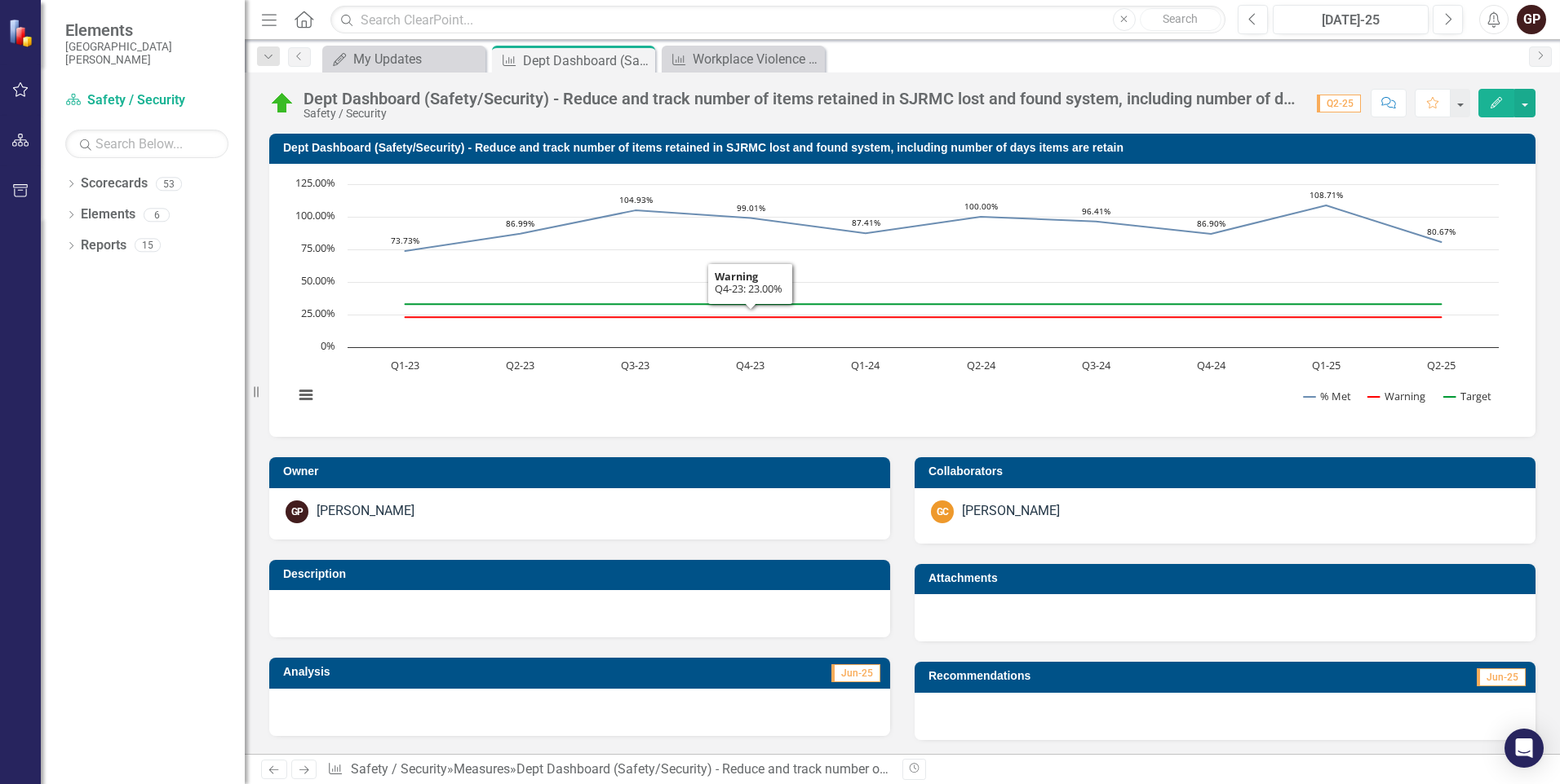
scroll to position [326, 0]
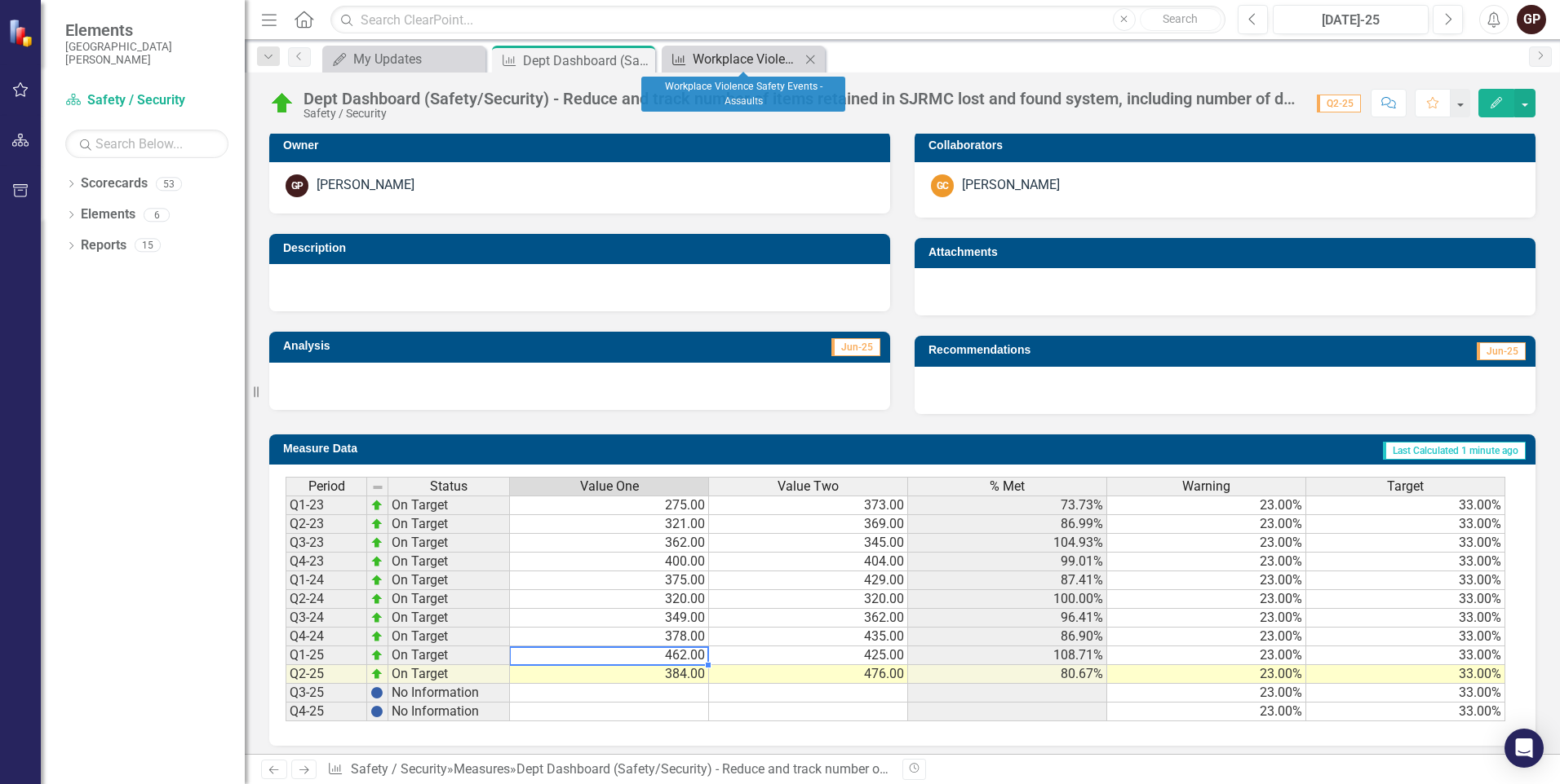
click at [758, 55] on div "Workplace Violence Safety Events - Assaults" at bounding box center [746, 58] width 108 height 20
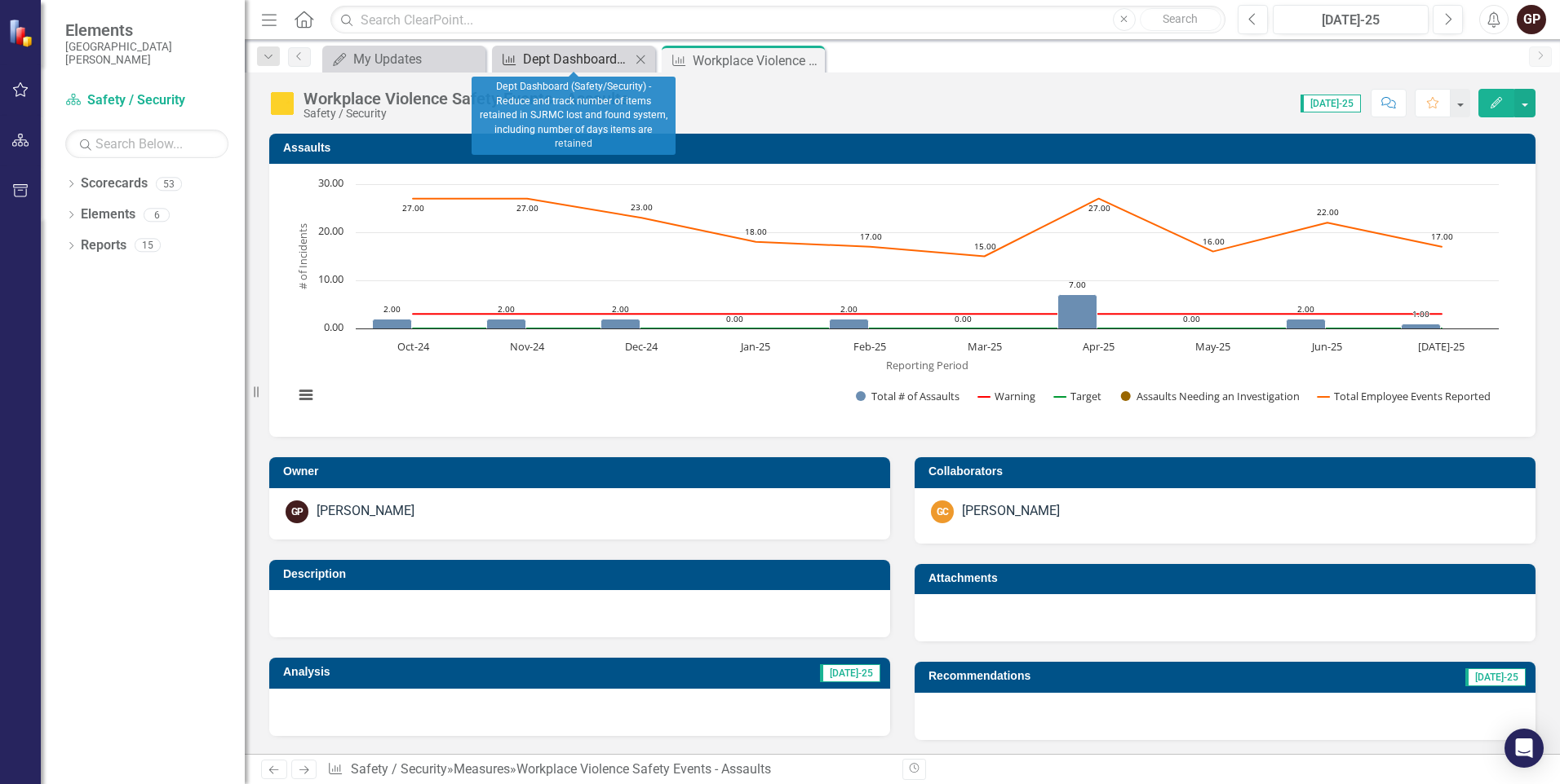
click at [568, 57] on div "Dept Dashboard (Safety/Security) - Reduce and track number of items retained in…" at bounding box center [577, 58] width 108 height 20
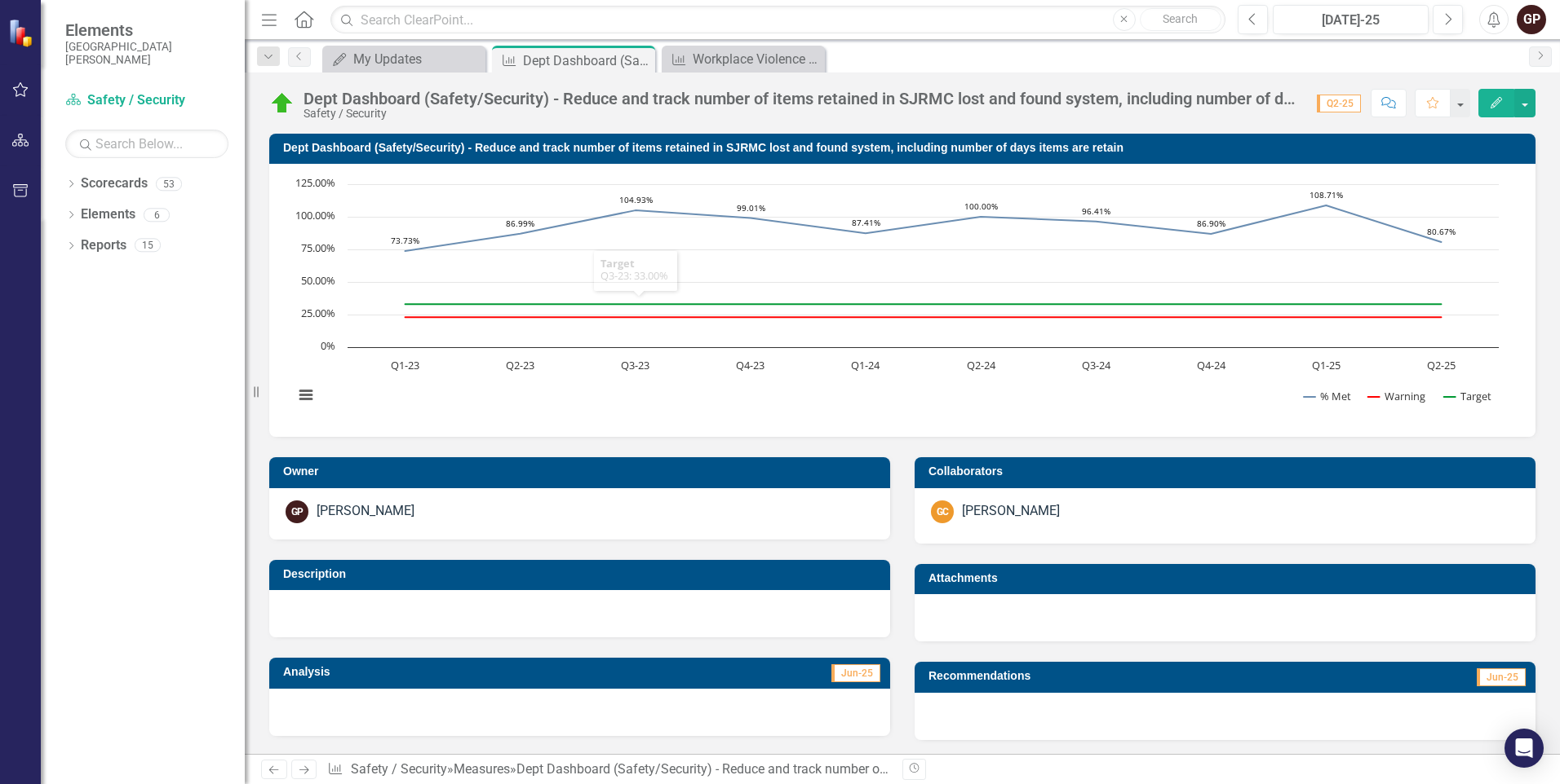
scroll to position [335, 0]
